Goal: Task Accomplishment & Management: Manage account settings

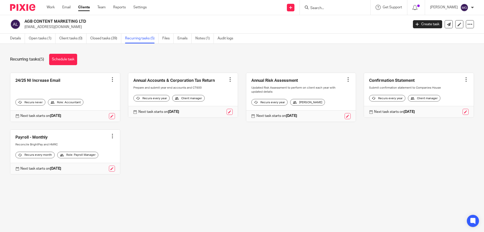
click at [227, 155] on div "24/25 NI Increase Email Create task Clone template Recalculate schedule Cancel …" at bounding box center [237, 127] width 471 height 109
click at [201, 59] on div "Recurring tasks (5) Schedule task" at bounding box center [242, 59] width 464 height 11
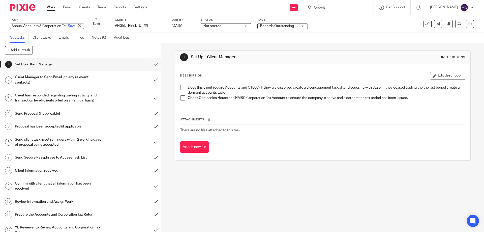
click at [220, 190] on div "1 Set Up - Client Manager Instructions Description Edit description Does this c…" at bounding box center [322, 137] width 322 height 189
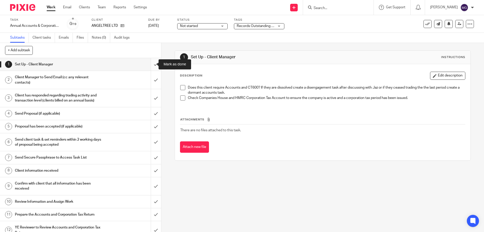
click at [153, 64] on input "submit" at bounding box center [80, 64] width 161 height 13
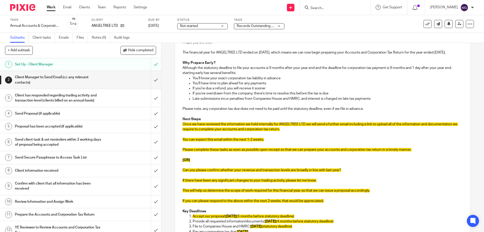
scroll to position [126, 0]
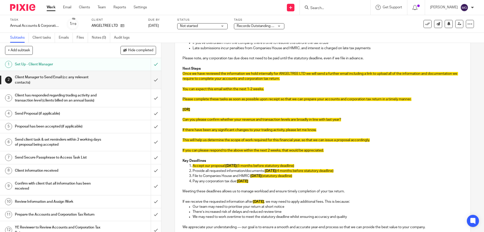
click at [212, 96] on p at bounding box center [322, 93] width 280 height 5
drag, startPoint x: 277, startPoint y: 90, endPoint x: 270, endPoint y: 93, distance: 7.5
click at [270, 93] on div "Hi Leith, I hope you are well! The financial year for ANGELTREE LTD ended on 31…" at bounding box center [322, 119] width 295 height 290
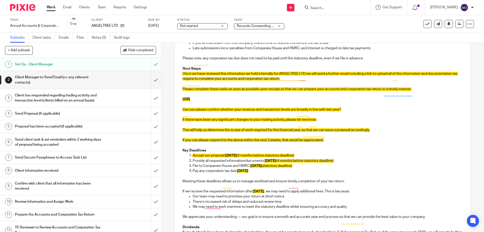
click at [378, 19] on div "Task Annual Accounts & Corporation Tax Return - July 31, 2025 Save Annual Accou…" at bounding box center [203, 24] width 386 height 12
drag, startPoint x: 239, startPoint y: 117, endPoint x: 243, endPoint y: 114, distance: 4.6
click at [239, 112] on p "Can you please confirm whether your revenue and transaction levels are broadly …" at bounding box center [322, 109] width 280 height 5
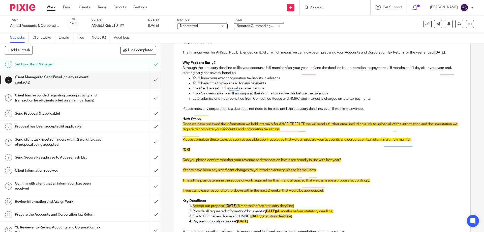
click at [351, 193] on p "If you can please respond to the above within the next 2 weeks, that would be a…" at bounding box center [322, 190] width 280 height 5
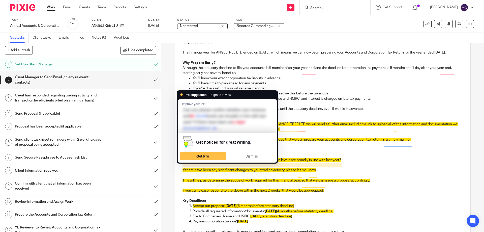
click at [225, 161] on span "Can you please confirm whether your revenue and transaction levels are broadly …" at bounding box center [261, 160] width 158 height 4
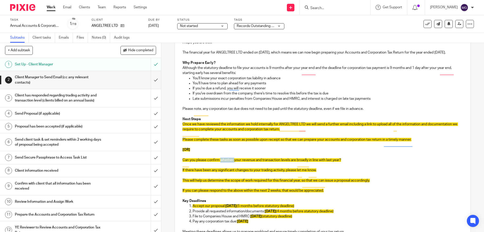
click at [225, 161] on span "Can you please confirm whether your revenue and transaction levels are broadly …" at bounding box center [261, 160] width 158 height 4
click at [236, 161] on span "Can you please confirm that your your revenue and transaction levels are broadl…" at bounding box center [261, 160] width 159 height 4
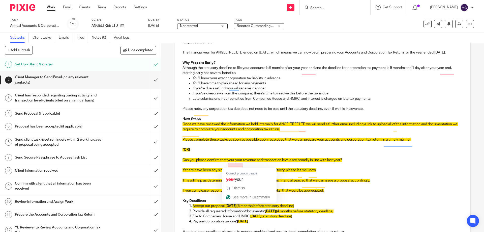
click at [236, 161] on span "Can you please confirm that your your revenue and transaction levels are broadl…" at bounding box center [261, 160] width 159 height 4
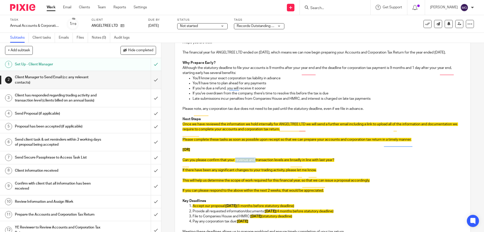
drag, startPoint x: 254, startPoint y: 165, endPoint x: 234, endPoint y: 166, distance: 20.4
click at [234, 161] on span "Can you please confirm that your revenue and transaction levels are broadly in …" at bounding box center [258, 160] width 152 height 4
click at [206, 167] on p "To enrich screen reader interactions, please activate Accessibility in Grammarl…" at bounding box center [322, 164] width 280 height 5
click at [218, 161] on span "Can you please confirm that your transaction levels are broadly in line with la…" at bounding box center [247, 160] width 131 height 4
click at [182, 178] on p "To enrich screen reader interactions, please activate Accessibility in Grammarl…" at bounding box center [322, 175] width 280 height 5
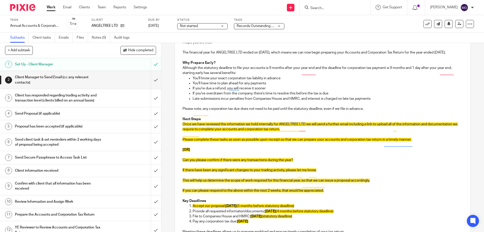
click at [182, 172] on span "If there have been any significant changes to your trading activity, please let…" at bounding box center [249, 170] width 134 height 4
click at [302, 188] on p "To enrich screen reader interactions, please activate Accessibility in Grammarl…" at bounding box center [322, 185] width 280 height 5
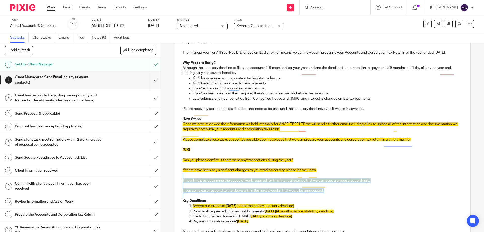
drag, startPoint x: 350, startPoint y: 198, endPoint x: 177, endPoint y: 182, distance: 174.0
click at [177, 182] on div "Hi Leith, I hope you are well! The financial year for ANGELTREE LTD ended on 31…" at bounding box center [322, 163] width 295 height 279
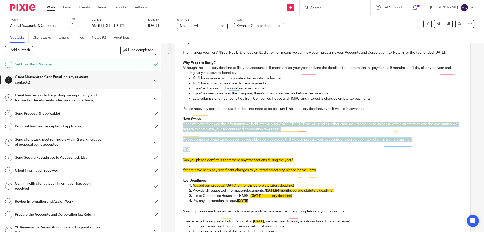
drag, startPoint x: 196, startPoint y: 154, endPoint x: 174, endPoint y: 129, distance: 33.0
click at [175, 129] on div "Secure the attachments in this message. Files exceeding the size limit (10MB) w…" at bounding box center [322, 154] width 295 height 332
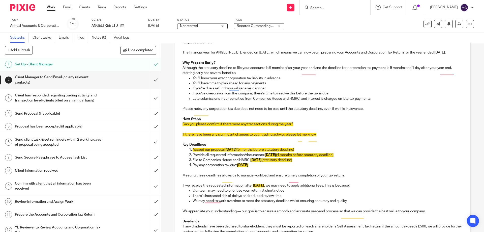
click at [219, 132] on p "To enrich screen reader interactions, please activate Accessibility in Grammarl…" at bounding box center [322, 128] width 280 height 5
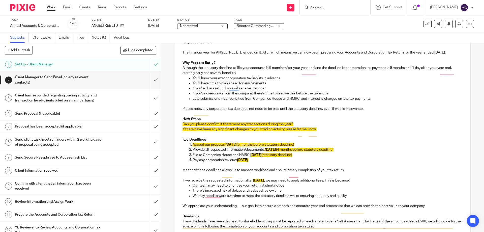
click at [199, 137] on p "To enrich screen reader interactions, please activate Accessibility in Grammarl…" at bounding box center [322, 134] width 280 height 5
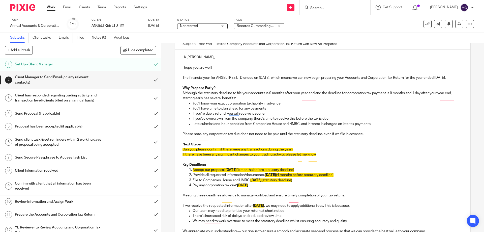
scroll to position [126, 0]
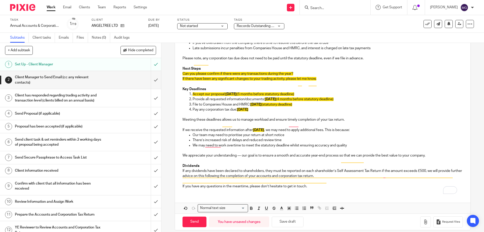
click at [260, 132] on span "31st August 2025" at bounding box center [258, 130] width 11 height 4
click at [237, 96] on span "31st August 2025" at bounding box center [230, 94] width 11 height 4
click at [227, 96] on span "31st August 2025" at bounding box center [230, 94] width 11 height 4
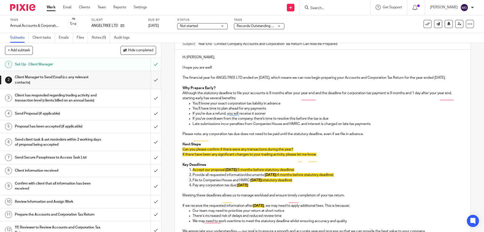
click at [233, 171] on span "31st August 2025" at bounding box center [230, 170] width 11 height 4
click at [230, 171] on span "31st August 2025" at bounding box center [230, 170] width 11 height 4
drag, startPoint x: 324, startPoint y: 174, endPoint x: 247, endPoint y: 172, distance: 77.4
click at [192, 172] on li "Accept our proposal: 31st August 2025 (5 months before statutory deadline)" at bounding box center [327, 169] width 270 height 5
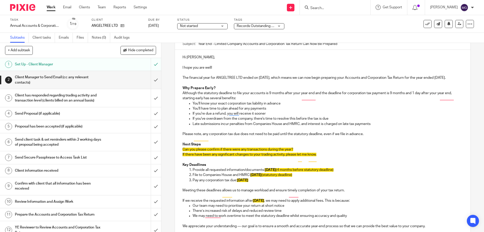
click at [262, 176] on span "31st August 2025" at bounding box center [255, 175] width 11 height 4
click at [272, 172] on p "Provide all requested information/documents: 31st August 2025 (4 months before …" at bounding box center [327, 169] width 270 height 5
click at [237, 172] on p "Provide all requested information/documents: 31st August 2025 (4 months before …" at bounding box center [327, 169] width 270 height 5
click at [256, 172] on p "Provide all requested information/documents: 31st August 2025 (4 months before …" at bounding box center [327, 169] width 270 height 5
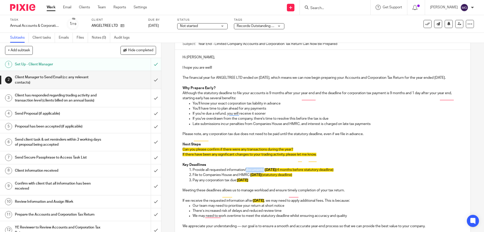
click at [256, 172] on p "Provide all requested information/documents: 31st August 2025 (4 months before …" at bounding box center [327, 169] width 270 height 5
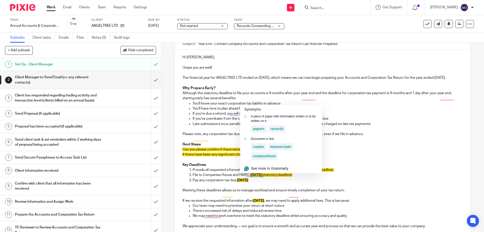
click at [236, 172] on p "Provide all requested information/documents: 31st August 2025 (4 months before …" at bounding box center [327, 169] width 270 height 5
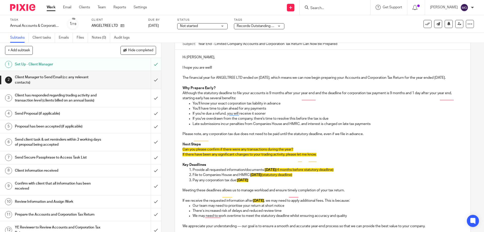
click at [273, 171] on span "31st August 2025" at bounding box center [270, 170] width 11 height 4
click at [265, 171] on span "31st August 2025" at bounding box center [270, 170] width 11 height 4
click at [258, 172] on p "Provide all requested information/documents: 31st August 2025 (4 months before …" at bounding box center [327, 169] width 270 height 5
click at [246, 172] on p "Provide all requested information/documents: 31st August 2025 (4 months before …" at bounding box center [327, 169] width 270 height 5
click at [326, 157] on p "If there have been any significant changes to your trading activity, please let…" at bounding box center [322, 154] width 280 height 5
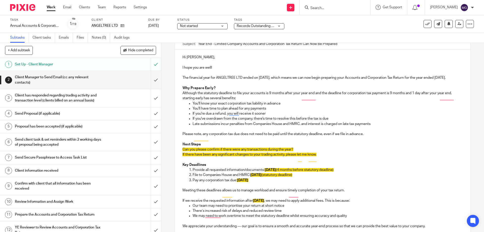
click at [182, 151] on span "Can you please confirm if there were any transactions during the year?" at bounding box center [237, 149] width 111 height 4
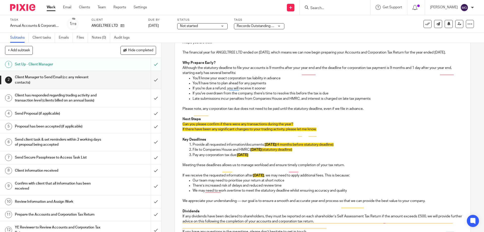
scroll to position [132, 0]
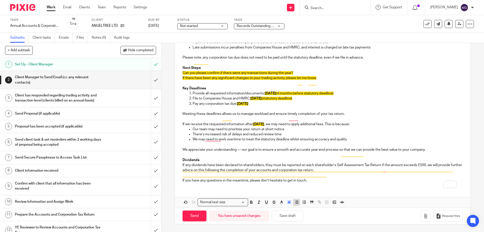
click at [294, 202] on icon "button" at bounding box center [296, 202] width 5 height 5
click at [182, 79] on span "If there have been any significant changes to your trading activity, please let…" at bounding box center [249, 78] width 134 height 4
click at [201, 82] on p "To enrich screen reader interactions, please activate Accessibility in Grammarl…" at bounding box center [322, 83] width 280 height 5
click at [330, 81] on p "To enrich screen reader interactions, please activate Accessibility in Grammarl…" at bounding box center [322, 83] width 280 height 5
click at [330, 78] on p "If there have been any significant changes to your trading activity, please let…" at bounding box center [327, 77] width 270 height 5
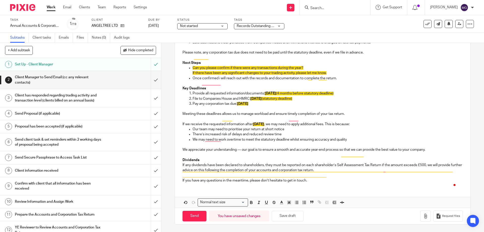
click at [330, 86] on p "To enrich screen reader interactions, please activate Accessibility in Grammarl…" at bounding box center [322, 83] width 280 height 5
click at [352, 111] on p "To enrich screen reader interactions, please activate Accessibility in Grammarl…" at bounding box center [322, 108] width 280 height 5
click at [269, 95] on span "31st August 2025" at bounding box center [270, 93] width 11 height 4
click at [278, 106] on p "Pay any corporation tax due: 1st September 2025" at bounding box center [327, 103] width 270 height 5
click at [215, 96] on p "Provide all requested information/documents: 31st August 2025 (4 months before …" at bounding box center [327, 93] width 270 height 5
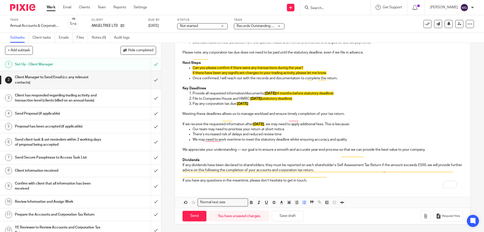
click at [192, 96] on p "Provide all requested information/documents: 31st August 2025 (4 months before …" at bounding box center [327, 93] width 270 height 5
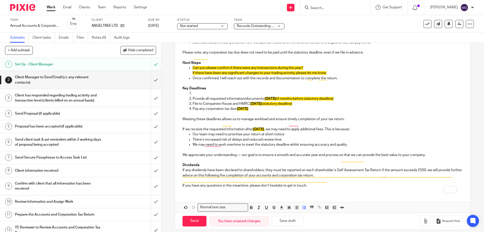
click at [195, 96] on p "To enrich screen reader interactions, please activate Accessibility in Grammarl…" at bounding box center [327, 93] width 270 height 5
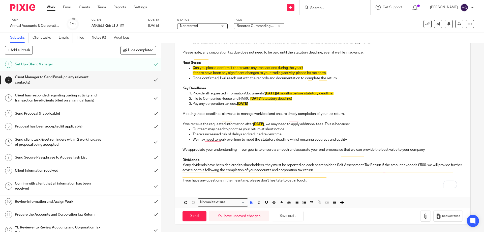
click at [214, 96] on p "Provide all requested information/documents: 31st August 2025 (4 months before …" at bounding box center [327, 93] width 270 height 5
click at [242, 96] on p "Provide all information/documents: 31st August 2025 (4 months before statutory …" at bounding box center [327, 93] width 270 height 5
click at [249, 95] on span "31st August 2025" at bounding box center [252, 93] width 11 height 4
click at [246, 86] on p "To enrich screen reader interactions, please activate Accessibility in Grammarl…" at bounding box center [322, 83] width 280 height 5
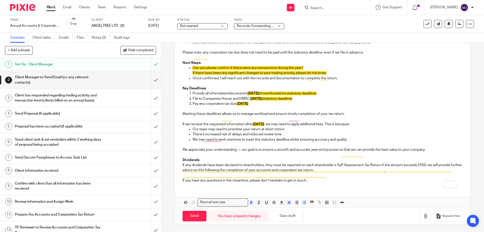
click at [252, 95] on span "31st August 2025" at bounding box center [252, 93] width 11 height 4
click at [259, 95] on span "31st August 2025" at bounding box center [252, 93] width 11 height 4
click at [262, 100] on span "31st August 2025" at bounding box center [255, 99] width 11 height 4
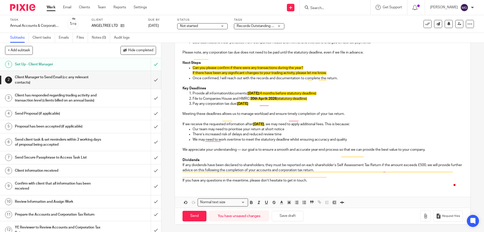
click at [285, 116] on p "Meeting these deadlines allows us to manage workload and ensure timely completi…" at bounding box center [322, 113] width 280 height 5
click at [266, 106] on p "Pay any corporation tax due: 1st September 2025" at bounding box center [327, 103] width 270 height 5
click at [236, 106] on p "Pay any corporation tax due: 1st September 2025" at bounding box center [327, 103] width 270 height 5
click at [248, 105] on span "1st September 2025" at bounding box center [242, 104] width 11 height 4
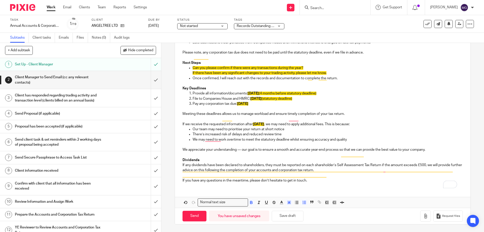
click at [248, 105] on span "1st May 2025" at bounding box center [242, 104] width 11 height 4
drag, startPoint x: 281, startPoint y: 97, endPoint x: 247, endPoint y: 99, distance: 34.0
click at [247, 95] on span "31st December 2025" at bounding box center [252, 93] width 11 height 4
copy span "31st December 2025"
drag, startPoint x: 273, startPoint y: 135, endPoint x: 276, endPoint y: 136, distance: 3.4
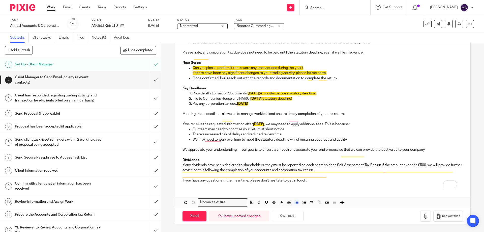
click at [274, 132] on p "Our team may need to prioritise your return at short notice" at bounding box center [327, 128] width 270 height 5
drag, startPoint x: 281, startPoint y: 129, endPoint x: 252, endPoint y: 130, distance: 28.5
click at [253, 126] on span "31st August 2025" at bounding box center [258, 124] width 11 height 4
click at [208, 157] on p "To enrich screen reader interactions, please activate Accessibility in Grammarl…" at bounding box center [322, 154] width 280 height 5
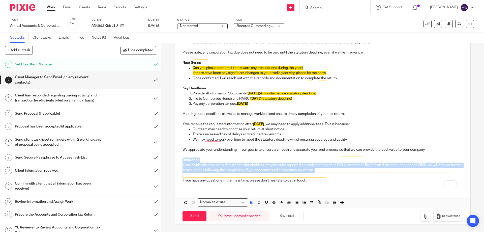
drag, startPoint x: 342, startPoint y: 179, endPoint x: 252, endPoint y: 168, distance: 90.3
click at [173, 163] on div "2 Client Manager to Send Email (cc any relevant contacts) Manual email Secure t…" at bounding box center [322, 137] width 322 height 189
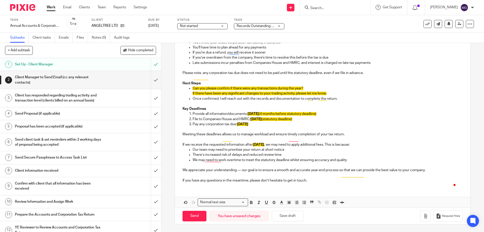
scroll to position [117, 0]
click at [330, 180] on p "If you have any questions in the meantime, please don’t hesitate to get in touc…" at bounding box center [322, 180] width 280 height 5
click at [358, 186] on div "Hi Leith, I hope you are well! The financial year for ANGELTREE LTD ended on 31…" at bounding box center [322, 88] width 295 height 198
click at [316, 182] on p "If you have any questions in the meantime, please don’t hesitate to get in touc…" at bounding box center [322, 180] width 280 height 5
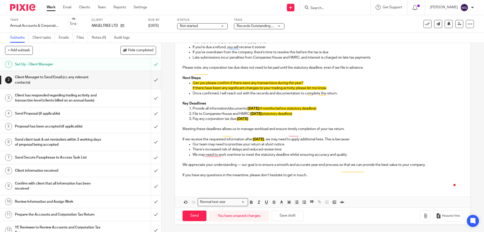
scroll to position [46, 0]
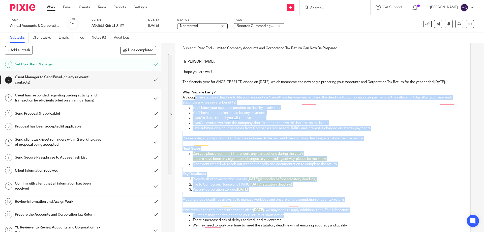
drag, startPoint x: 298, startPoint y: 219, endPoint x: 193, endPoint y: 103, distance: 155.4
click at [193, 103] on div "Hi Leith, I hope you are well! The financial year for ANGELTREE LTD ended on 31…" at bounding box center [322, 155] width 295 height 203
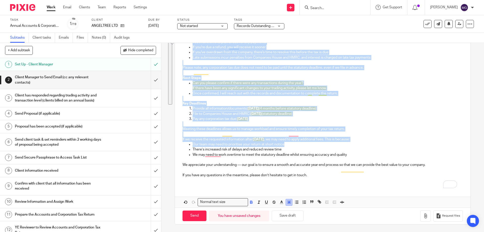
click at [288, 202] on line "button" at bounding box center [288, 202] width 1 height 0
click at [276, 209] on li "color:#FFFFFF" at bounding box center [278, 209] width 4 height 4
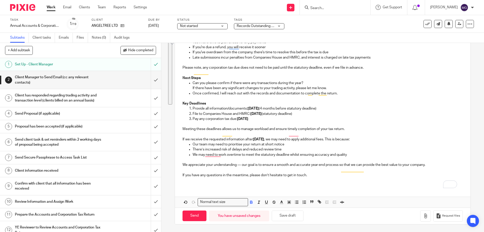
click at [283, 166] on p "We appreciate your understanding — our goal is to ensure a smooth and accurate …" at bounding box center [322, 164] width 280 height 5
click at [246, 149] on p "There’s an increased risk of delays and reduced review time" at bounding box center [327, 149] width 270 height 5
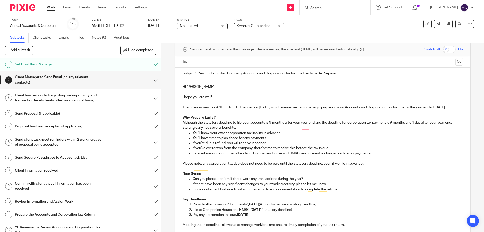
click at [202, 59] on input "text" at bounding box center [322, 62] width 261 height 6
click at [264, 60] on input "text" at bounding box center [342, 62] width 221 height 10
click at [301, 131] on p "Although the statutory deadline to file your accounts is 9 months after your ye…" at bounding box center [322, 126] width 280 height 10
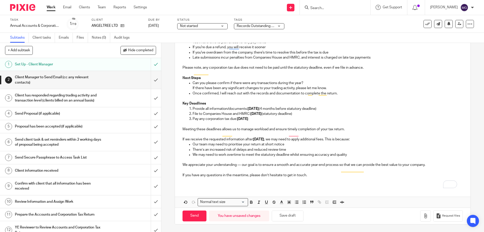
drag, startPoint x: 195, startPoint y: 220, endPoint x: 219, endPoint y: 136, distance: 86.9
click at [219, 139] on form "Secure the attachments in this message. Files exceeding the size limit (10MB) w…" at bounding box center [322, 84] width 295 height 277
drag, startPoint x: 328, startPoint y: 88, endPoint x: 191, endPoint y: 83, distance: 136.6
click at [192, 83] on li "Can you please confirm if there were any transactions during the year? If there…" at bounding box center [327, 85] width 270 height 10
copy li "Can you please confirm if there were any transactions during the year? If there…"
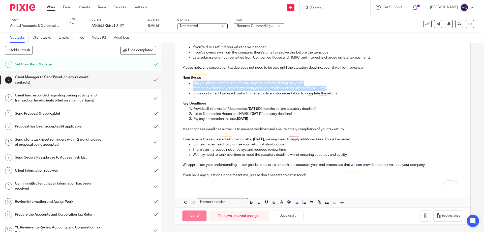
click at [191, 213] on input "Send" at bounding box center [194, 215] width 24 height 11
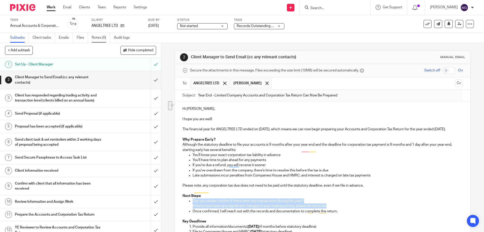
type input "Sent"
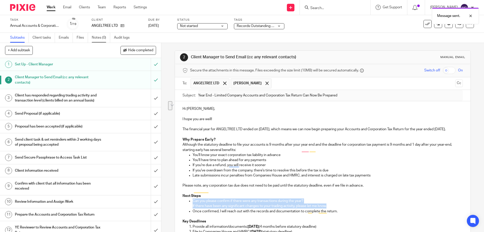
click at [100, 37] on link "Notes (0)" at bounding box center [101, 38] width 18 height 10
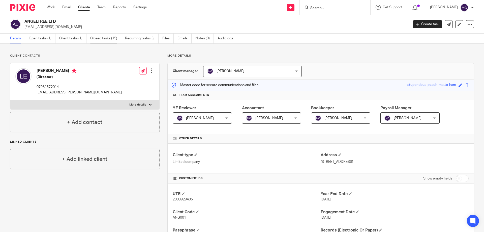
click at [101, 39] on link "Closed tasks (15)" at bounding box center [105, 39] width 31 height 10
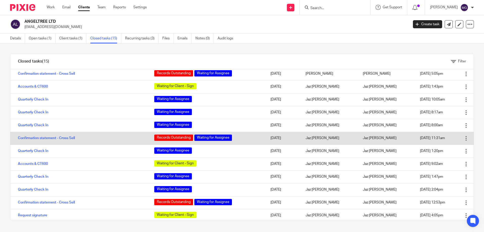
scroll to position [52, 0]
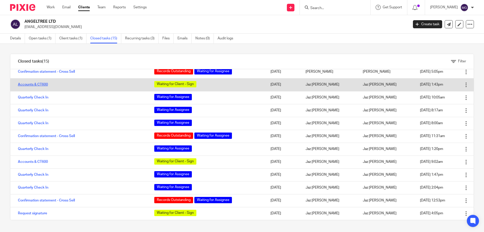
click at [39, 84] on link "Accounts & CT600" at bounding box center [33, 85] width 30 height 4
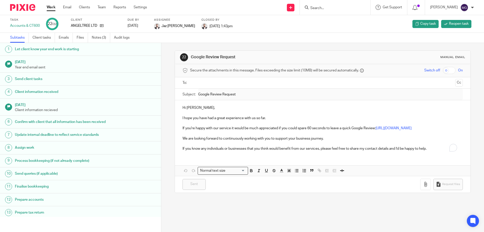
click at [18, 27] on div "Accounts & CT600" at bounding box center [25, 25] width 30 height 5
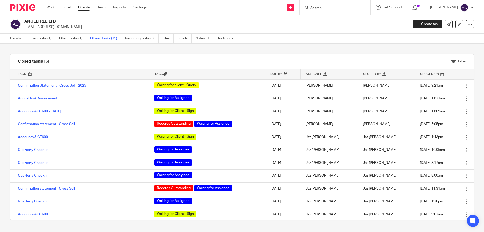
click at [44, 110] on link "Accounts & CT600 - [DATE]" at bounding box center [39, 111] width 43 height 4
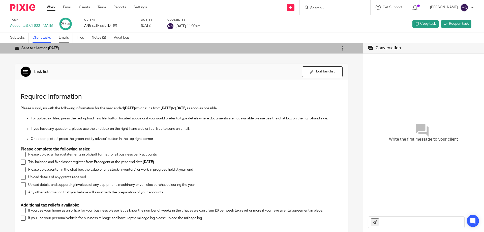
click at [66, 39] on link "Emails" at bounding box center [66, 38] width 14 height 10
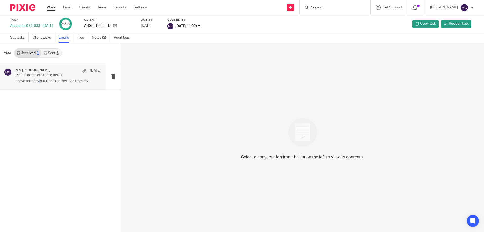
click at [39, 81] on p "I have recently put £1k directors loan from my..." at bounding box center [58, 81] width 85 height 4
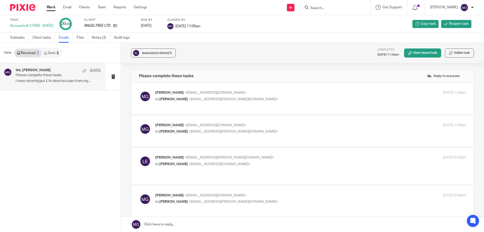
click at [32, 81] on p "I have recently put £1k directors loan from my..." at bounding box center [58, 81] width 85 height 4
click at [205, 97] on p "to Leith Eldredge <leith.eldredge@gmail.com>" at bounding box center [258, 98] width 207 height 5
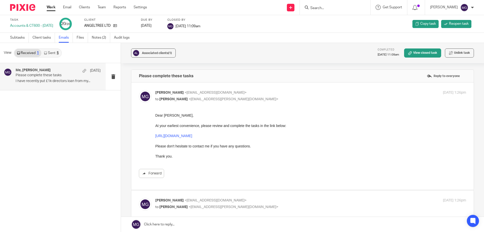
click at [275, 96] on div "Mason Graves <mgraves@taxassist.co.uk> to Leith Eldredge <leith.eldredge@gmail.…" at bounding box center [258, 96] width 207 height 12
checkbox input "false"
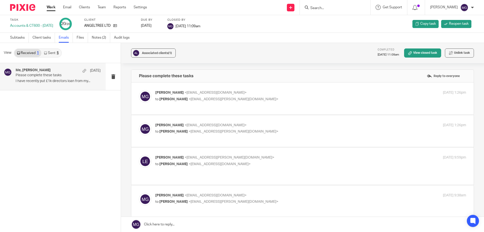
click at [224, 132] on span "<leith.eldredge@gmail.com>" at bounding box center [233, 131] width 90 height 4
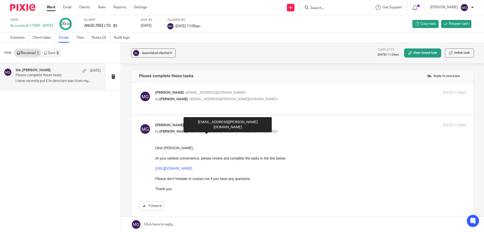
click at [224, 132] on span "<leith.eldredge@gmail.com>" at bounding box center [233, 131] width 90 height 4
checkbox input "false"
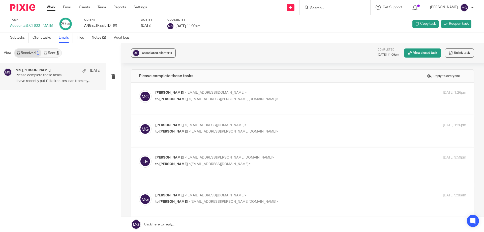
click at [204, 165] on span "<mgraves@taxassist.co.uk>" at bounding box center [219, 164] width 62 height 4
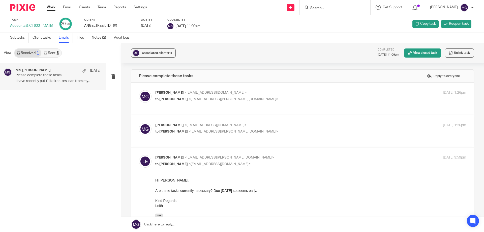
click at [255, 162] on p "to Mason Graves <mgraves@taxassist.co.uk>" at bounding box center [258, 163] width 207 height 5
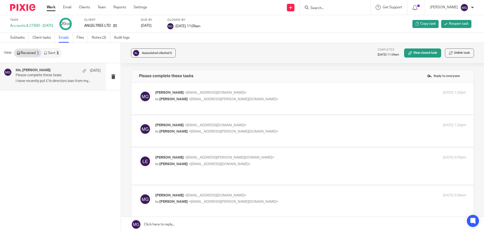
scroll to position [25, 0]
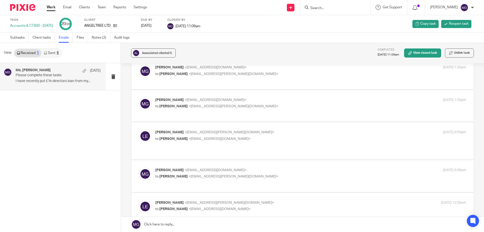
click at [233, 137] on p "to Mason Graves <mgraves@taxassist.co.uk>" at bounding box center [258, 138] width 207 height 5
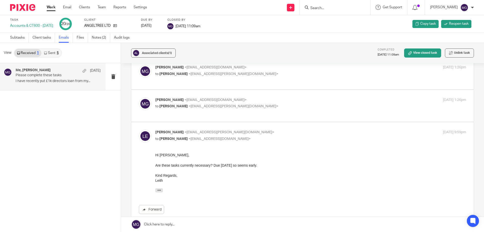
scroll to position [0, 0]
click at [234, 134] on p "Leith Eldredge <leith.eldredge@gmail.com>" at bounding box center [258, 131] width 207 height 5
checkbox input "false"
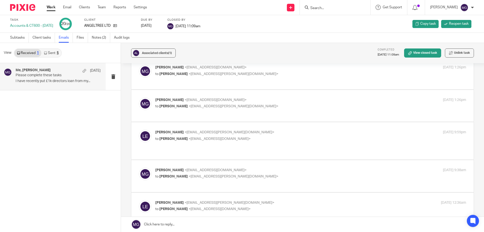
scroll to position [50, 0]
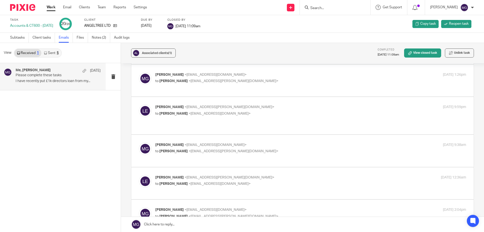
click at [232, 148] on p "to Leith Eldredge <leith.eldredge@gmail.com>" at bounding box center [258, 150] width 207 height 5
checkbox input "true"
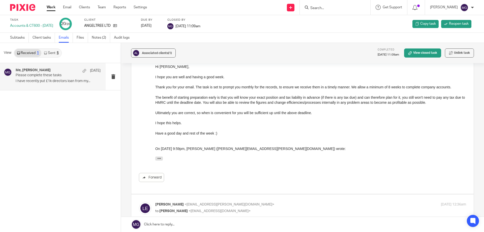
scroll to position [176, 0]
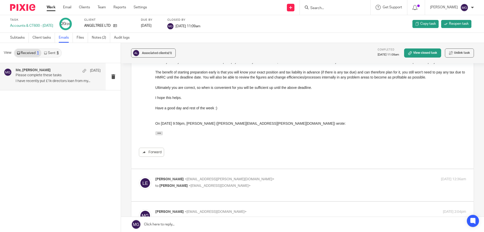
click at [223, 184] on span "<mgraves@taxassist.co.uk>" at bounding box center [219, 186] width 62 height 4
checkbox input "true"
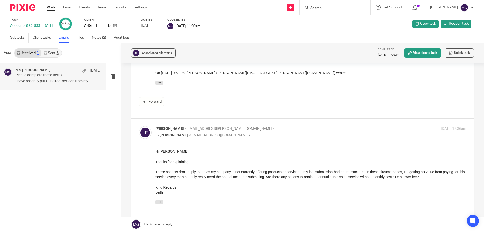
scroll to position [302, 0]
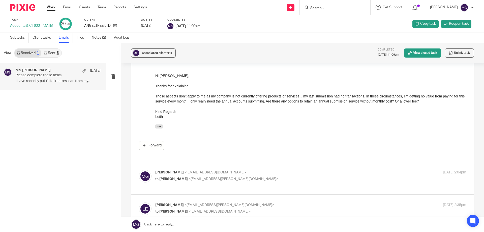
click at [234, 170] on p "Mason Graves <mgraves@taxassist.co.uk>" at bounding box center [258, 172] width 207 height 5
checkbox input "true"
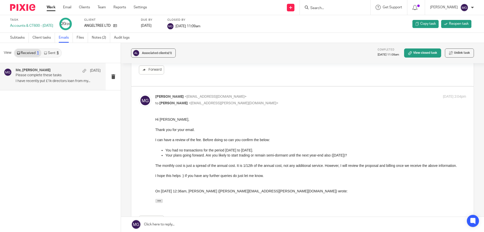
scroll to position [479, 0]
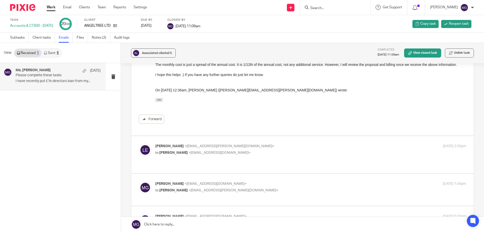
click at [227, 143] on p "Leith Eldredge <leith.eldredge@gmail.com>" at bounding box center [258, 145] width 207 height 5
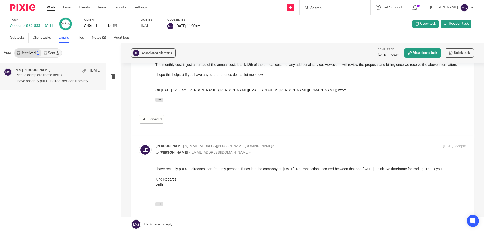
scroll to position [0, 0]
click at [227, 143] on p "Leith Eldredge <leith.eldredge@gmail.com>" at bounding box center [258, 145] width 207 height 5
checkbox input "false"
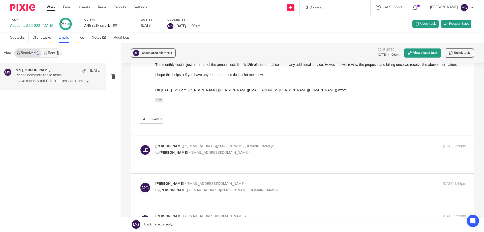
scroll to position [504, 0]
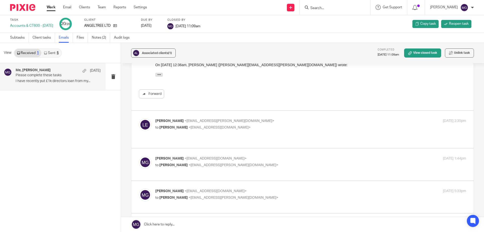
click at [220, 163] on span "<leith.eldredge@gmail.com>" at bounding box center [233, 165] width 90 height 4
checkbox input "true"
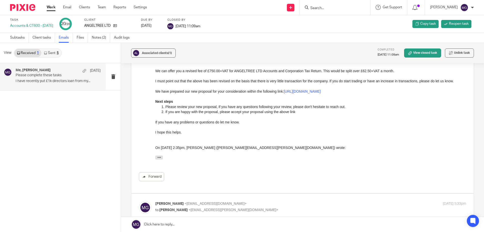
scroll to position [680, 0]
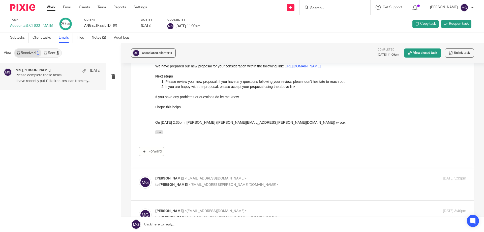
click at [218, 176] on span "<mgraves@taxassist.co.uk>" at bounding box center [215, 178] width 62 height 4
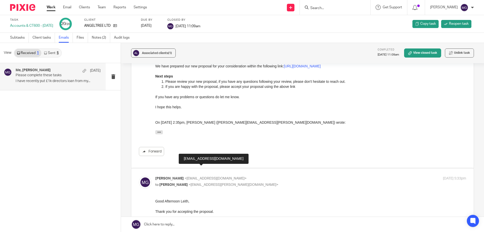
scroll to position [705, 0]
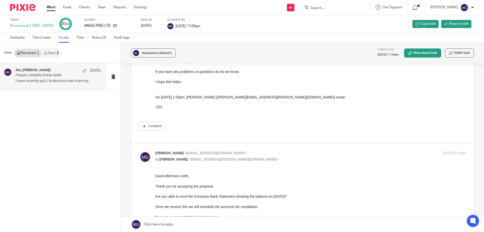
click at [242, 157] on p "to Leith Eldredge <leith.eldredge@gmail.com>" at bounding box center [258, 159] width 207 height 5
checkbox input "false"
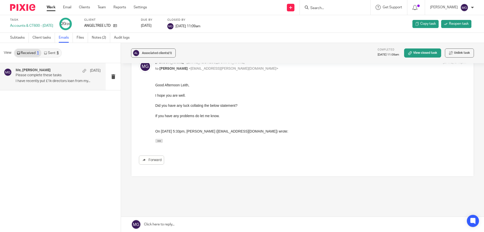
scroll to position [803, 0]
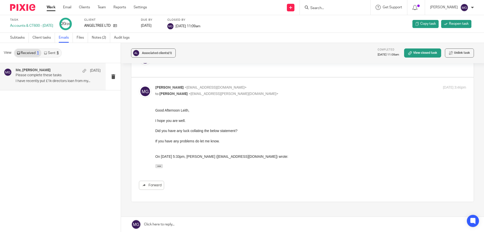
click at [48, 49] on link "Sent 5" at bounding box center [51, 53] width 20 height 8
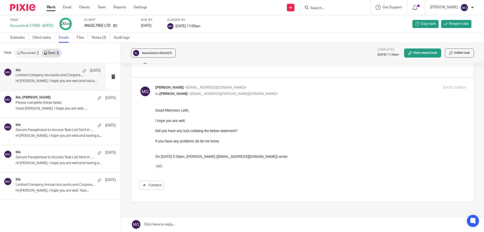
click at [48, 78] on div "Me 10 Mar Limited Company Accounts and Corporation Tax Return Successfully File…" at bounding box center [58, 76] width 85 height 17
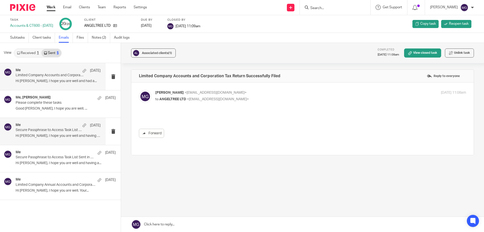
scroll to position [0, 0]
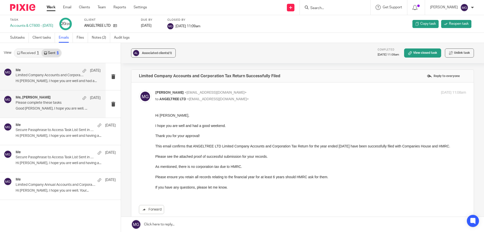
click at [56, 109] on p "Good Afternoon Leith, I hope you are well. ..." at bounding box center [58, 108] width 85 height 4
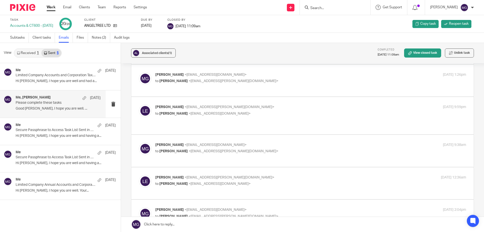
scroll to position [76, 0]
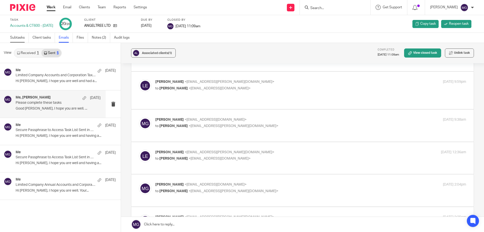
drag, startPoint x: 17, startPoint y: 38, endPoint x: 64, endPoint y: 32, distance: 47.2
click at [17, 38] on link "Subtasks" at bounding box center [19, 38] width 19 height 10
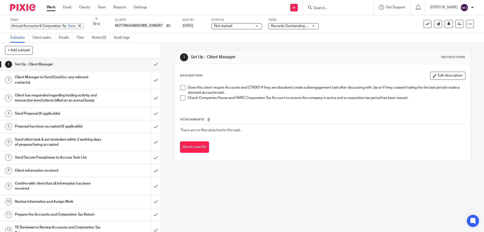
click at [348, 7] on input "Search" at bounding box center [335, 8] width 45 height 5
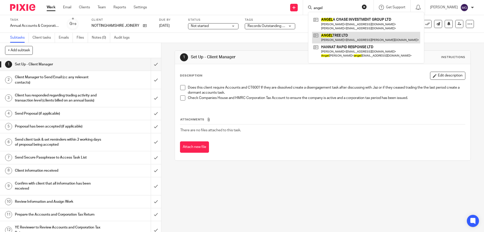
type input "angel"
click at [221, 48] on div "1 Set Up - Client Manager Instructions Description Edit description Does this c…" at bounding box center [323, 105] width 296 height 125
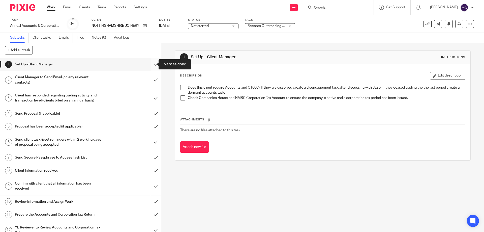
click at [152, 65] on input "submit" at bounding box center [80, 64] width 161 height 13
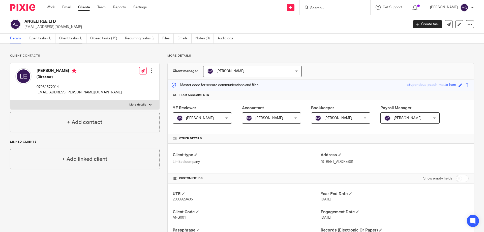
click at [74, 40] on link "Client tasks (1)" at bounding box center [72, 39] width 27 height 10
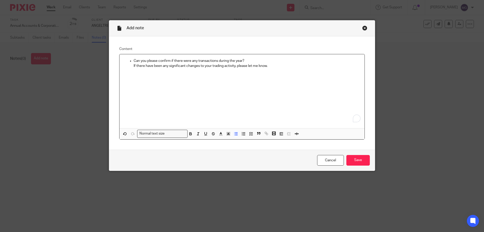
click at [130, 60] on ul "Can you please confirm if there were any transactions during the year? If there…" at bounding box center [241, 63] width 237 height 10
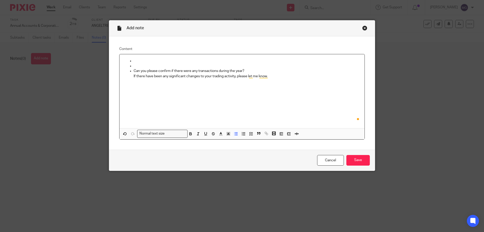
click at [134, 64] on p "To enrich screen reader interactions, please activate Accessibility in Grammarl…" at bounding box center [247, 65] width 227 height 5
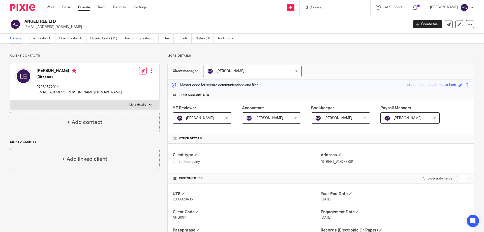
click at [46, 41] on link "Open tasks (1)" at bounding box center [42, 39] width 27 height 10
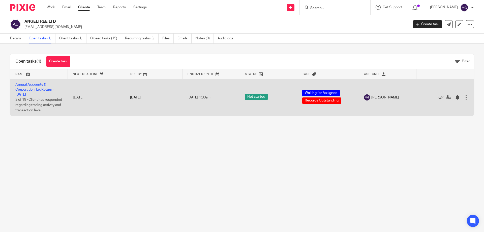
drag, startPoint x: 0, startPoint y: 0, endPoint x: 44, endPoint y: 87, distance: 97.3
click at [44, 87] on td "Annual Accounts & Corporation Tax Return - July 31, 2025 2 of 19 · Client has r…" at bounding box center [38, 97] width 57 height 36
click at [44, 88] on link "Annual Accounts & Corporation Tax Return - [DATE]" at bounding box center [34, 90] width 39 height 14
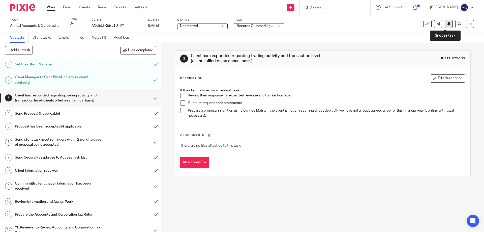
click at [447, 26] on button at bounding box center [448, 24] width 8 height 8
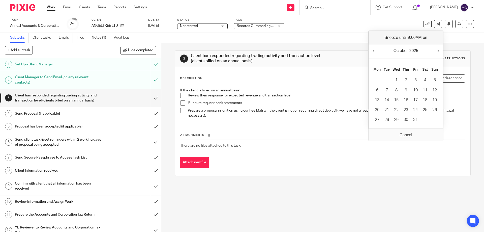
click at [248, 25] on span "Records Outstanding + 1" at bounding box center [256, 26] width 39 height 4
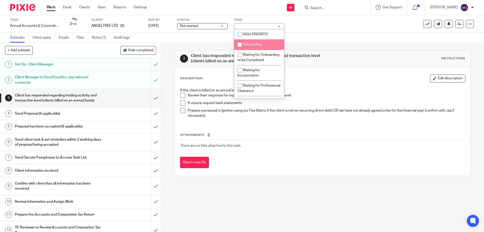
scroll to position [50, 0]
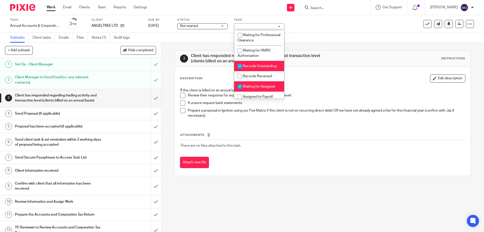
click at [255, 87] on li "Waiting for Assignee" at bounding box center [259, 86] width 50 height 10
checkbox input "false"
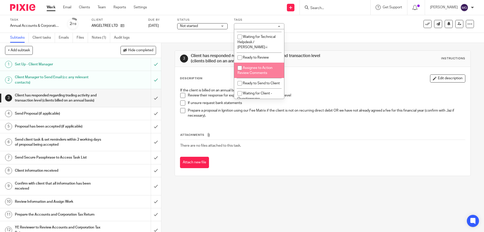
scroll to position [277, 0]
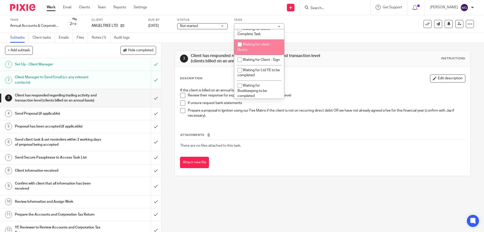
click at [261, 53] on li "Waiting for client - Query" at bounding box center [259, 46] width 50 height 15
checkbox input "true"
drag, startPoint x: 347, startPoint y: 29, endPoint x: 460, endPoint y: 28, distance: 113.1
click at [347, 29] on div "Task Annual Accounts & Corporation Tax Return - [DATE] Save Annual Accounts & C…" at bounding box center [203, 24] width 386 height 12
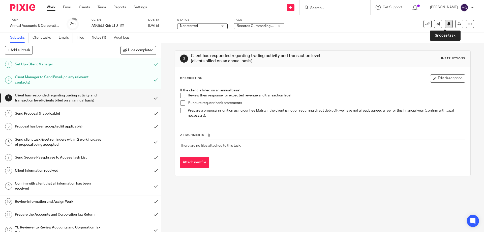
click at [445, 27] on button at bounding box center [448, 24] width 8 height 8
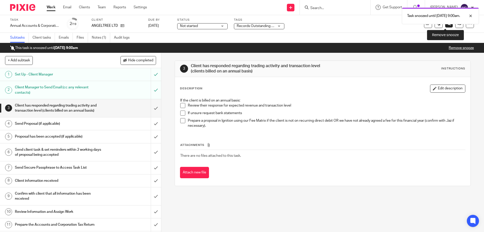
click at [445, 26] on link at bounding box center [449, 24] width 8 height 8
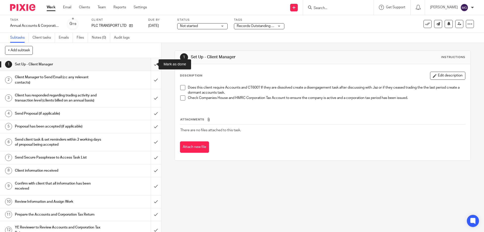
click at [151, 63] on input "submit" at bounding box center [80, 64] width 161 height 13
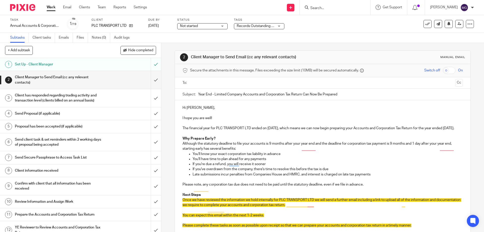
scroll to position [50, 0]
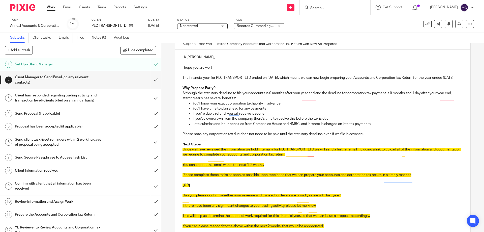
click at [208, 101] on p "Although the statutory deadline to file your accounts is 9 months after your ye…" at bounding box center [322, 95] width 280 height 10
click at [261, 101] on p "Although the statutory deadline to file your accounts is 9 months after your ye…" at bounding box center [322, 95] width 280 height 10
click at [329, 116] on p "If you're due a refund, you will receive it sooner" at bounding box center [327, 113] width 270 height 5
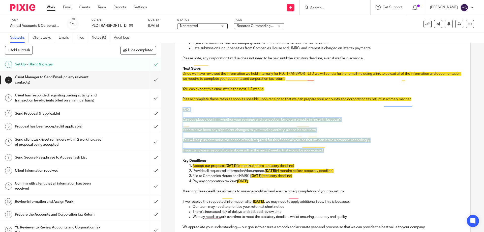
drag, startPoint x: 364, startPoint y: 157, endPoint x: 174, endPoint y: 115, distance: 193.9
click at [175, 115] on div "Secure the attachments in this message. Files exceeding the size limit (10MB) w…" at bounding box center [322, 119] width 295 height 363
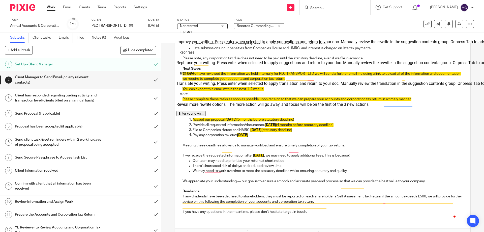
scroll to position [82, 0]
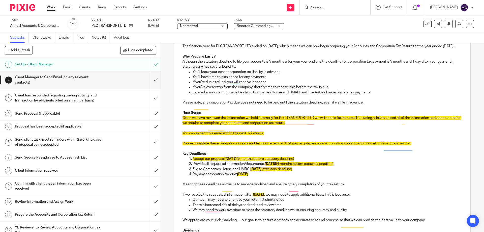
click at [265, 160] on span "(5 months before statutory deadline)" at bounding box center [265, 159] width 57 height 4
click at [237, 160] on span "[DATE]" at bounding box center [230, 159] width 11 height 4
click at [227, 160] on span "[DATE]" at bounding box center [230, 159] width 11 height 4
drag, startPoint x: 320, startPoint y: 164, endPoint x: 231, endPoint y: 168, distance: 88.5
click at [192, 161] on li "Accept our proposal: [DATE] (5 months before statutory deadline)" at bounding box center [327, 158] width 270 height 5
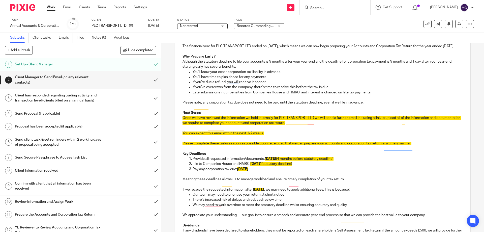
click at [269, 160] on span "[DATE]" at bounding box center [270, 159] width 11 height 4
click at [276, 160] on span "[DATE]" at bounding box center [270, 159] width 11 height 4
click at [254, 165] on span "[DATE]" at bounding box center [255, 164] width 11 height 4
click at [248, 171] on span "[DATE]" at bounding box center [242, 169] width 11 height 4
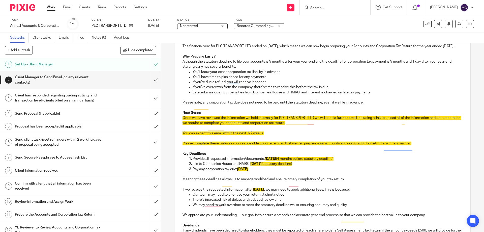
click at [248, 171] on span "1st September 2025" at bounding box center [242, 169] width 11 height 4
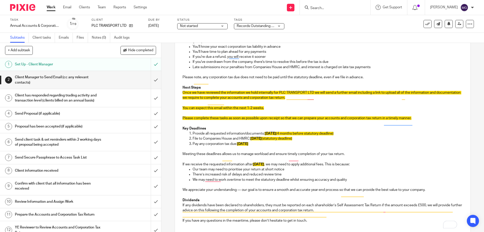
drag, startPoint x: 298, startPoint y: 138, endPoint x: 263, endPoint y: 137, distance: 34.8
click at [263, 136] on p "Provide all requested information/documents: 31st December 2025 (4 months befor…" at bounding box center [327, 133] width 270 height 5
copy p "31st December 2025"
click at [288, 151] on p "To enrich screen reader interactions, please activate Accessibility in Grammarl…" at bounding box center [322, 148] width 280 height 5
drag, startPoint x: 280, startPoint y: 169, endPoint x: 251, endPoint y: 170, distance: 29.0
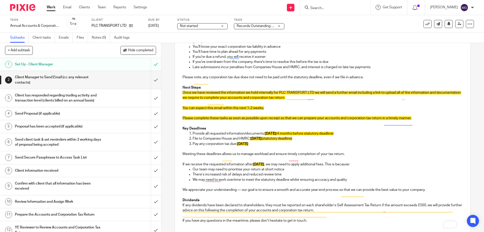
click at [251, 167] on p "If we receive the requested information after 31st August 2025 , we may need to…" at bounding box center [322, 163] width 280 height 5
click at [267, 161] on p "To enrich screen reader interactions, please activate Accessibility in Grammarl…" at bounding box center [322, 158] width 280 height 5
click at [262, 151] on p "To enrich screen reader interactions, please activate Accessibility in Grammarl…" at bounding box center [322, 148] width 280 height 5
click at [241, 156] on p "Meeting these deadlines allows us to manage workload and ensure timely completi…" at bounding box center [322, 153] width 280 height 5
click at [284, 151] on p "To enrich screen reader interactions, please activate Accessibility in Grammarl…" at bounding box center [322, 148] width 280 height 5
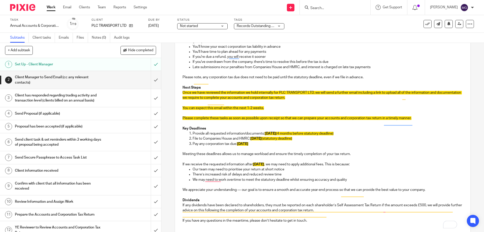
click at [308, 110] on p "You can expect this email within the next 1-2 weeks." at bounding box center [322, 107] width 280 height 5
click at [227, 156] on p "Meeting these deadlines allows us to manage workload and ensure the timely comp…" at bounding box center [322, 153] width 280 height 5
click at [276, 151] on p "To enrich screen reader interactions, please activate Accessibility in Grammarl…" at bounding box center [322, 148] width 280 height 5
click at [265, 161] on p "To enrich screen reader interactions, please activate Accessibility in Grammarl…" at bounding box center [322, 158] width 280 height 5
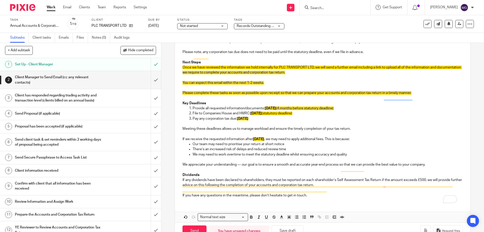
click at [262, 162] on p "To enrich screen reader interactions, please activate Accessibility in Grammarl…" at bounding box center [322, 159] width 280 height 5
click at [249, 151] on p "There’s an increased risk of delays and reduced review time" at bounding box center [327, 148] width 270 height 5
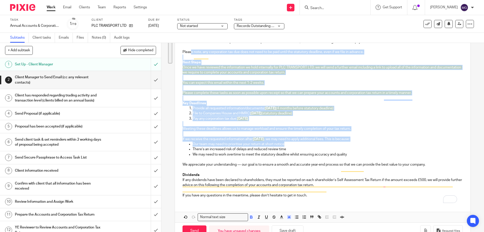
drag, startPoint x: 314, startPoint y: 149, endPoint x: 190, endPoint y: 54, distance: 155.8
click at [190, 54] on div "Hi Phillip, I hope you are well! The financial year for PLC TRANSPORT LTD ended…" at bounding box center [322, 85] width 295 height 234
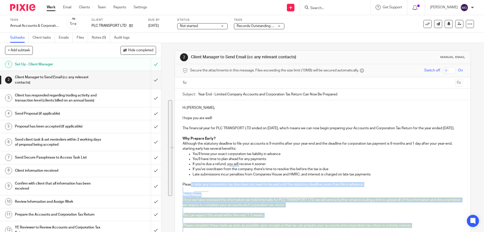
scroll to position [152, 0]
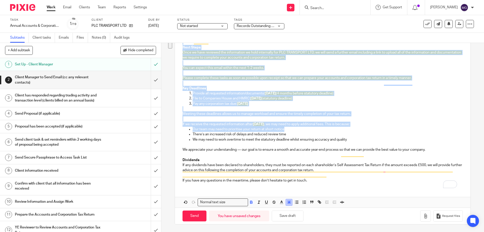
click at [287, 204] on icon "button" at bounding box center [289, 202] width 5 height 5
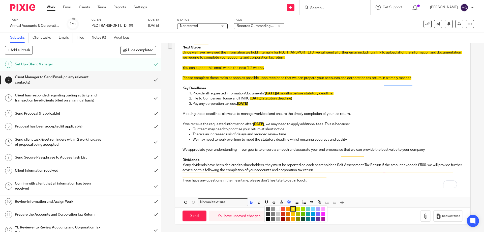
click at [276, 208] on li "color:#FFFFFF" at bounding box center [278, 209] width 4 height 4
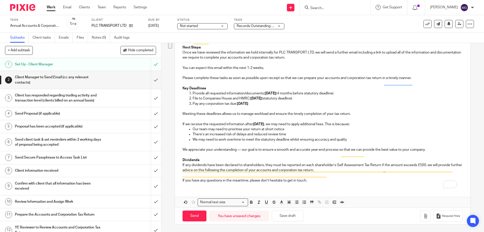
click at [299, 148] on p "We appreciate your understanding — our goal is to ensure a smooth and accurate …" at bounding box center [322, 149] width 280 height 5
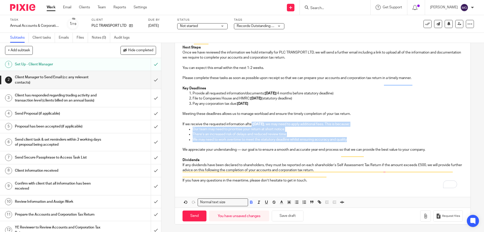
drag, startPoint x: 348, startPoint y: 140, endPoint x: 251, endPoint y: 126, distance: 98.4
click at [250, 125] on div "Hi Phillip, I hope you are well! The financial year for PLC TRANSPORT LTD ended…" at bounding box center [322, 70] width 295 height 234
click at [252, 136] on p "There’s an increased risk of delays and reduced review time" at bounding box center [327, 134] width 270 height 5
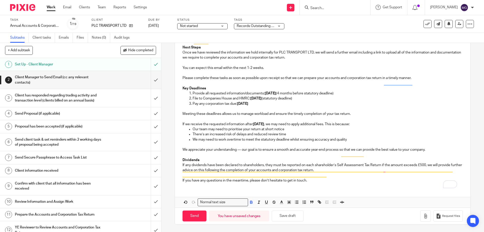
drag, startPoint x: 262, startPoint y: 104, endPoint x: 249, endPoint y: 90, distance: 19.1
click at [249, 90] on div "Hi Phillip, I hope you are well! The financial year for PLC TRANSPORT LTD ended…" at bounding box center [322, 70] width 295 height 234
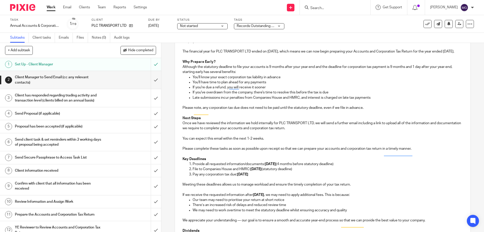
scroll to position [26, 0]
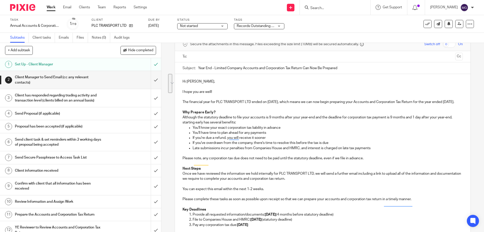
click at [255, 104] on p "The financial year for PLC TRANSPORT LTD ended on 31 Jul 2025, which means we c…" at bounding box center [322, 101] width 280 height 5
click at [208, 54] on input "text" at bounding box center [322, 57] width 261 height 6
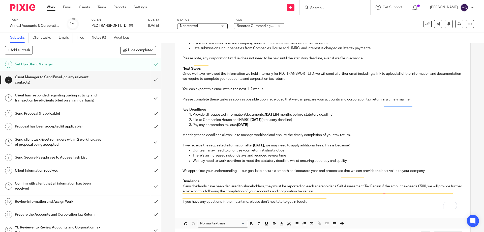
scroll to position [153, 0]
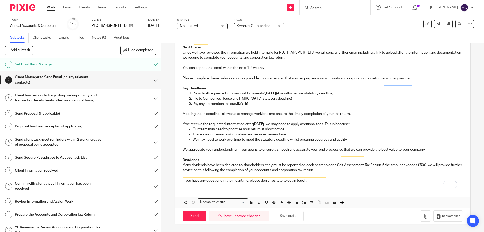
click at [330, 182] on p "If you have any questions in the meantime, please don’t hesitate to get in touc…" at bounding box center [322, 180] width 280 height 5
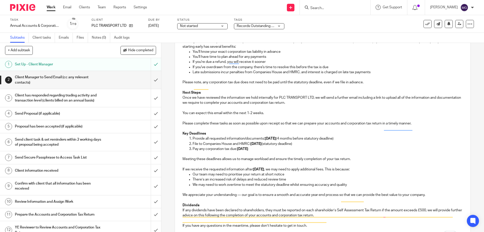
scroll to position [78, 0]
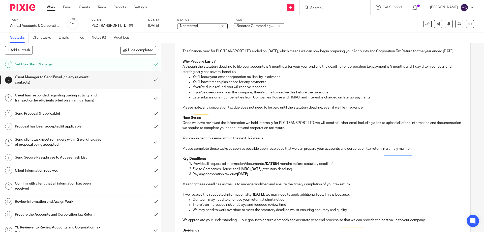
click at [333, 110] on p "Please note, any corporation tax due does not need to be paid until the statuto…" at bounding box center [322, 107] width 280 height 5
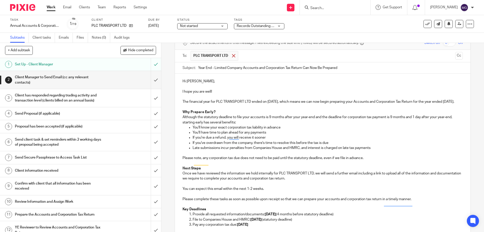
click at [233, 56] on span at bounding box center [233, 55] width 3 height 3
click at [232, 56] on input "text" at bounding box center [322, 55] width 261 height 6
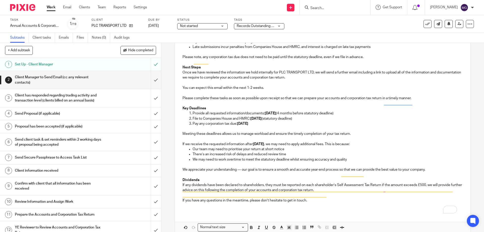
scroll to position [158, 0]
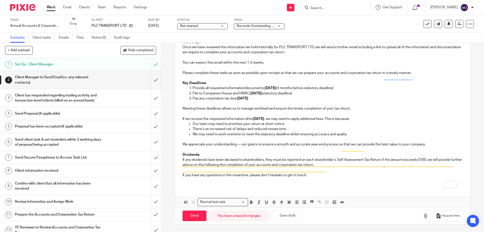
click at [323, 180] on p "To enrich screen reader interactions, please activate Accessibility in Grammarl…" at bounding box center [322, 179] width 280 height 5
click at [192, 219] on input "Send" at bounding box center [194, 215] width 24 height 11
type input "Sent"
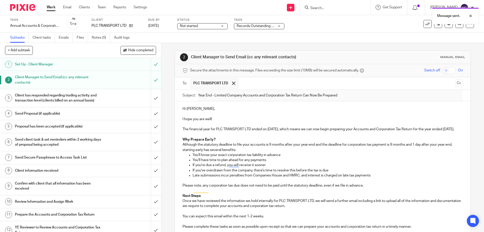
scroll to position [151, 0]
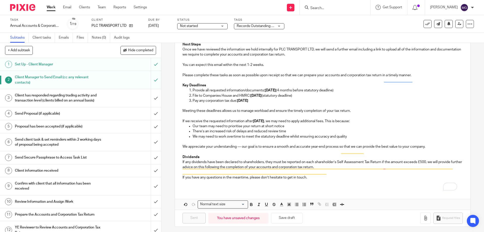
drag, startPoint x: 151, startPoint y: 96, endPoint x: 241, endPoint y: 96, distance: 89.9
click at [241, 96] on div "+ Add subtask Hide completed Cancel + Add 1 Set Up - Client Manager 2 Client Ma…" at bounding box center [242, 137] width 484 height 189
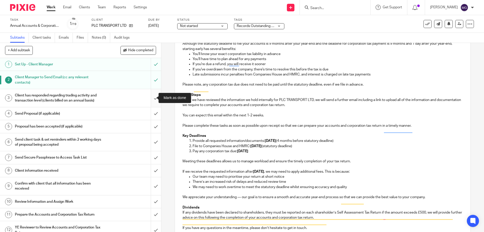
click at [153, 98] on input "submit" at bounding box center [80, 98] width 161 height 18
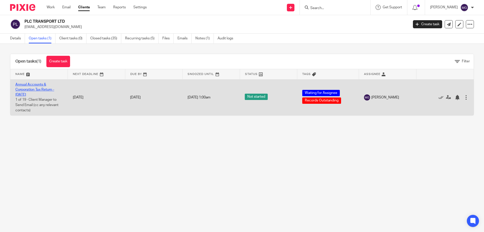
click at [36, 89] on link "Annual Accounts & Corporation Tax Return - [DATE]" at bounding box center [34, 90] width 39 height 14
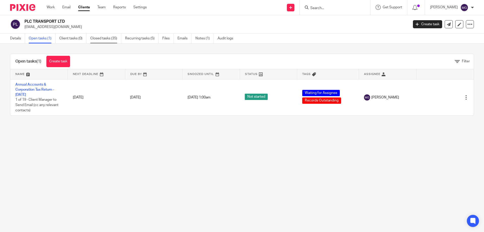
click at [102, 38] on link "Closed tasks (35)" at bounding box center [105, 39] width 31 height 10
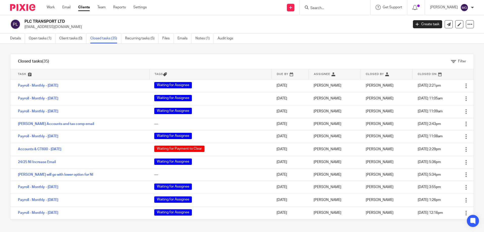
click at [185, 56] on div "Filter" at bounding box center [265, 61] width 417 height 15
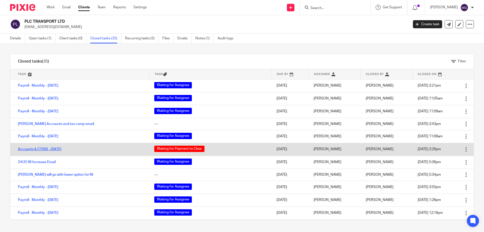
click at [32, 150] on link "Accounts & CT600 - July 31, 2024" at bounding box center [39, 149] width 43 height 4
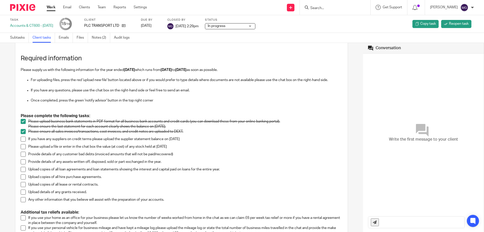
scroll to position [50, 0]
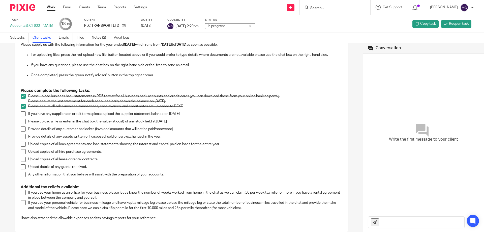
click at [148, 182] on p at bounding box center [181, 181] width 321 height 5
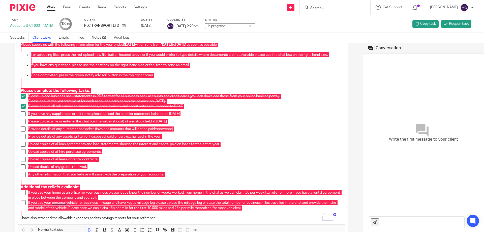
scroll to position [0, 0]
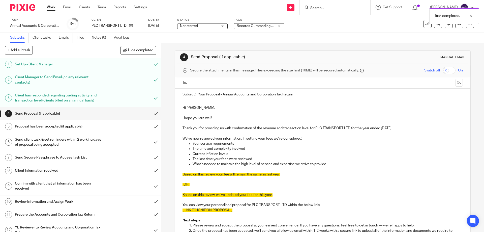
click at [279, 121] on div "+ Add subtask Hide completed Cancel + Add 1 Set Up - Client Manager 2 Client Ma…" at bounding box center [242, 137] width 484 height 189
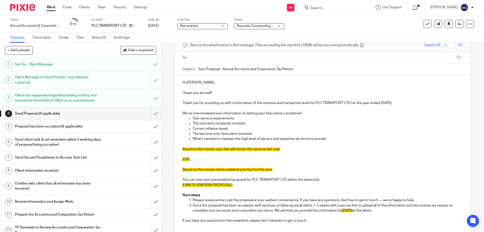
scroll to position [66, 0]
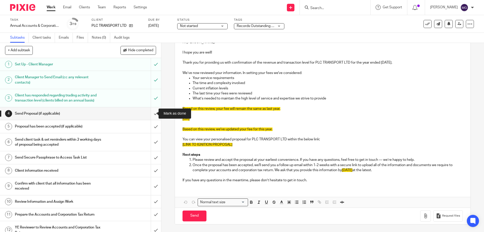
click at [148, 115] on input "submit" at bounding box center [80, 113] width 161 height 13
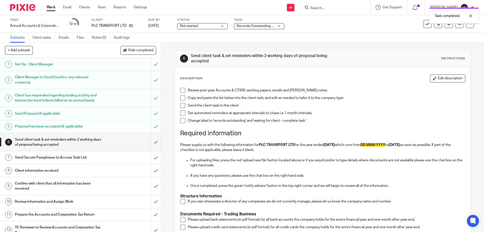
scroll to position [25, 0]
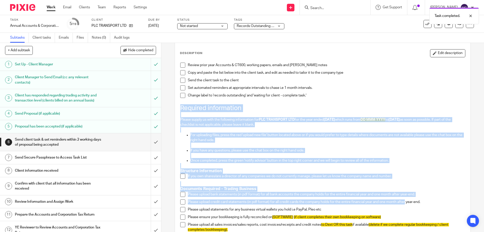
drag, startPoint x: 179, startPoint y: 109, endPoint x: 401, endPoint y: 188, distance: 235.6
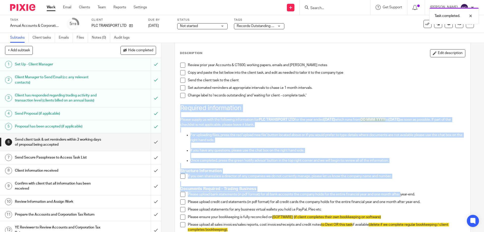
scroll to position [0, 0]
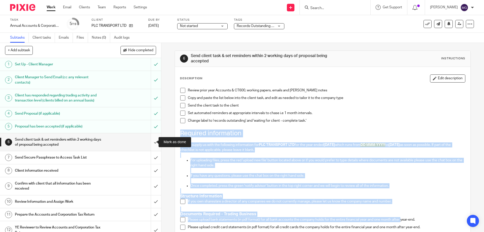
click at [149, 145] on input "submit" at bounding box center [80, 142] width 161 height 18
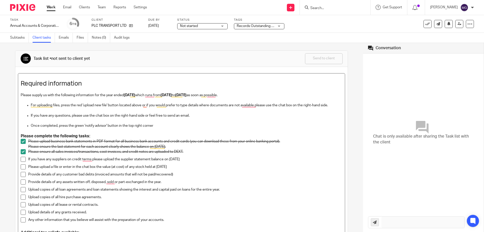
click at [26, 139] on li "Please upload business bank statements in PDF format for all business bank acco…" at bounding box center [181, 144] width 321 height 10
click at [20, 152] on div "Required information Please supply us with the following information for the ye…" at bounding box center [181, 171] width 326 height 196
click at [23, 151] on span "To enrich screen reader interactions, please activate Accessibility in Grammarl…" at bounding box center [23, 151] width 5 height 5
click at [22, 140] on span "To enrich screen reader interactions, please activate Accessibility in Grammarl…" at bounding box center [23, 141] width 5 height 5
click at [170, 145] on p "Please ensure the last statement for each account clearly shows the balance on …" at bounding box center [185, 146] width 314 height 5
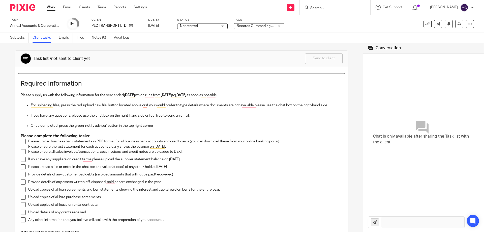
click at [171, 145] on p "Please ensure the last statement for each account clearly shows the balance on …" at bounding box center [185, 146] width 314 height 5
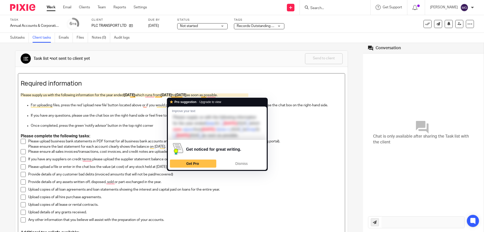
click at [172, 95] on strong "01 Jun 2024" at bounding box center [165, 95] width 11 height 4
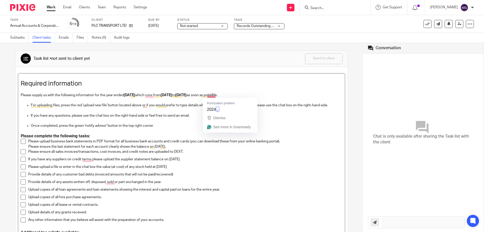
click at [186, 95] on strong "31 Jul 2024" at bounding box center [180, 95] width 11 height 4
click at [135, 94] on strong "31 Jul 2024" at bounding box center [129, 95] width 11 height 4
click at [224, 115] on p "If you have any questions, please use the chat box on the right-hand side or fe…" at bounding box center [186, 115] width 311 height 5
click at [181, 99] on p "To enrich screen reader interactions, please activate Accessibility in Grammarl…" at bounding box center [181, 99] width 321 height 5
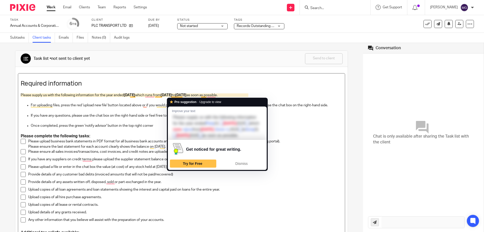
click at [172, 95] on strong "01 Jun 2024" at bounding box center [165, 95] width 11 height 4
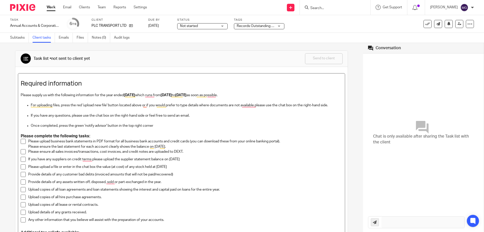
click at [201, 138] on h3 "Please complete the following tasks:" at bounding box center [181, 135] width 321 height 5
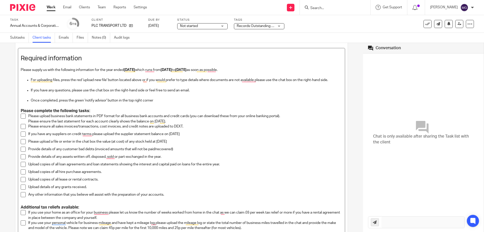
click at [188, 133] on p "If you have any suppliers on credit terms please upload the supplier statement …" at bounding box center [185, 133] width 314 height 5
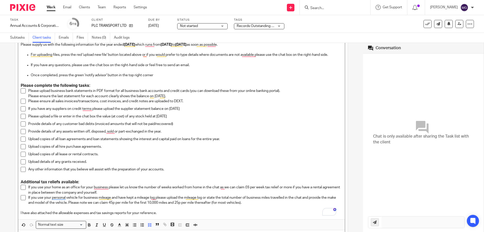
scroll to position [76, 0]
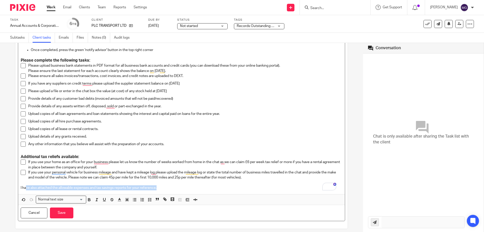
drag, startPoint x: 161, startPoint y: 188, endPoint x: 26, endPoint y: 185, distance: 135.3
click at [26, 185] on p "I have also attached the allowable expenses and tax savings reports for your re…" at bounding box center [181, 187] width 321 height 5
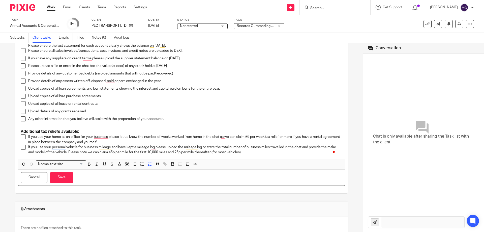
scroll to position [176, 0]
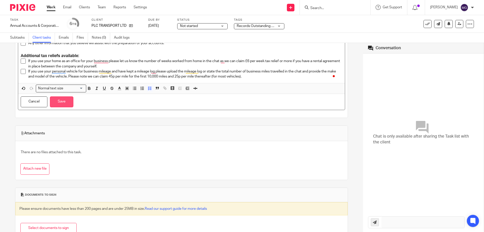
click at [68, 104] on button "Save" at bounding box center [61, 101] width 23 height 11
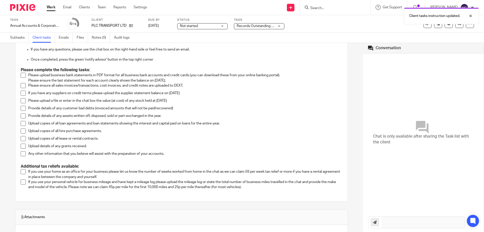
scroll to position [0, 0]
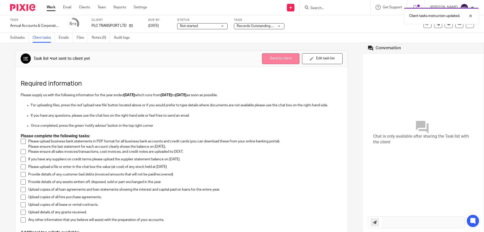
click at [281, 58] on button "Send to client" at bounding box center [281, 58] width 38 height 11
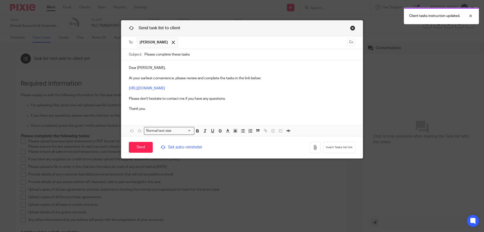
click at [166, 145] on span "Set auto-reminder" at bounding box center [194, 147] width 69 height 6
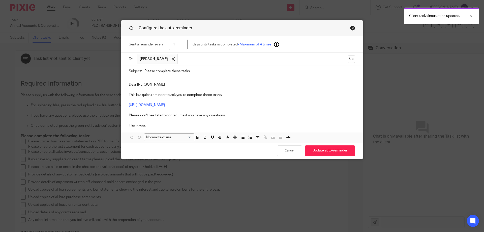
click at [171, 44] on input "1" at bounding box center [178, 44] width 19 height 11
type input "21"
drag, startPoint x: 327, startPoint y: 149, endPoint x: 323, endPoint y: 146, distance: 5.0
click at [327, 147] on button "Update auto-reminder" at bounding box center [330, 150] width 50 height 11
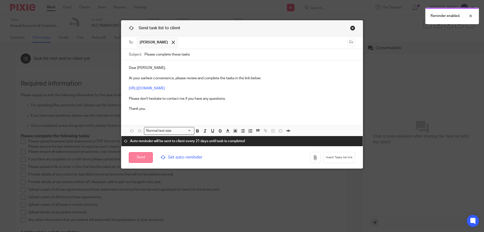
click at [139, 158] on input "Send" at bounding box center [141, 157] width 24 height 11
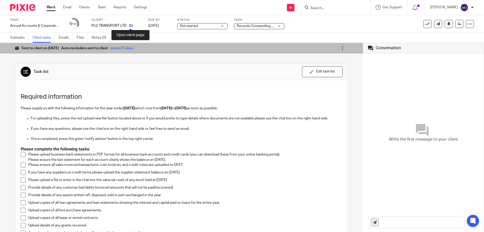
click at [132, 25] on icon at bounding box center [131, 26] width 4 height 4
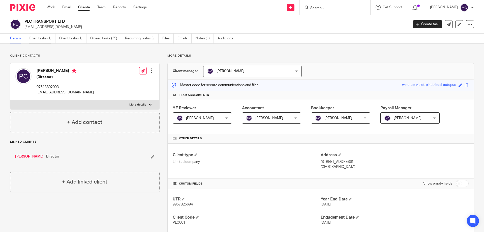
click at [46, 40] on link "Open tasks (1)" at bounding box center [42, 39] width 27 height 10
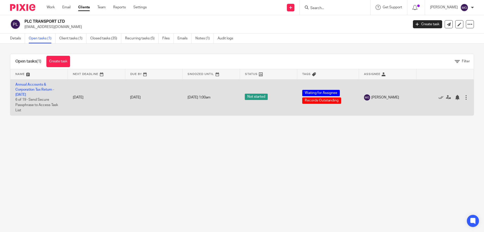
click at [38, 87] on td "Annual Accounts & Corporation Tax Return - July 31, 2025 6 of 19 · Send Secure …" at bounding box center [38, 97] width 57 height 36
click at [34, 89] on link "Annual Accounts & Corporation Tax Return - July 31, 2025" at bounding box center [34, 90] width 39 height 14
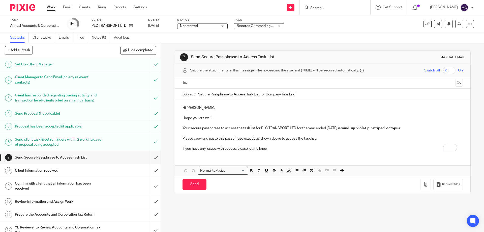
click at [219, 82] on input "text" at bounding box center [322, 83] width 261 height 6
click at [232, 85] on div at bounding box center [234, 83] width 6 height 8
click at [239, 82] on input "text" at bounding box center [322, 83] width 261 height 6
click at [195, 183] on input "Send" at bounding box center [194, 185] width 24 height 11
type input "Sent"
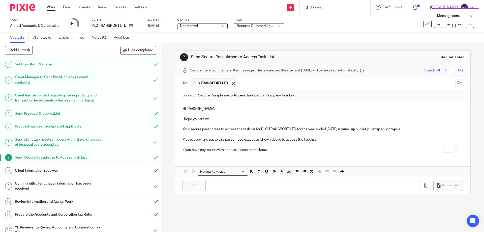
click at [267, 27] on span "Records Outstanding + 1" at bounding box center [256, 26] width 39 height 4
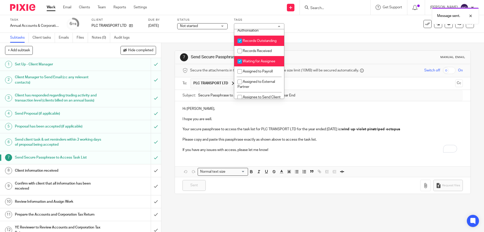
click at [254, 63] on span "Waiting for Assignee" at bounding box center [259, 61] width 32 height 4
checkbox input "false"
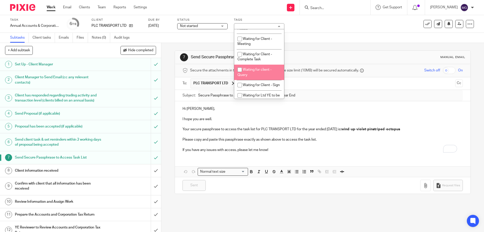
scroll to position [277, 0]
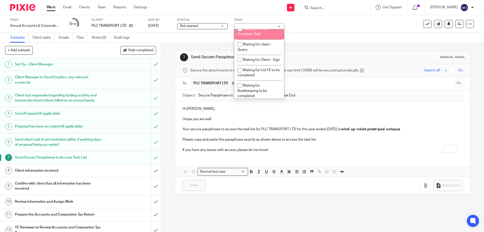
click at [256, 37] on li "Waiting for Client - Complete Task" at bounding box center [259, 31] width 50 height 15
checkbox input "true"
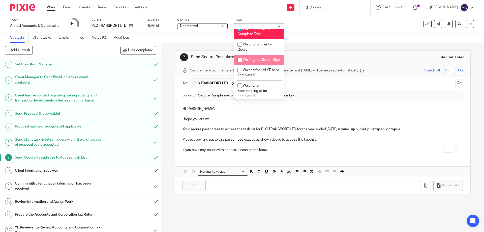
click at [317, 27] on div "Task Annual Accounts & Corporation Tax Return - [DATE] Save Annual Accounts & C…" at bounding box center [203, 24] width 386 height 12
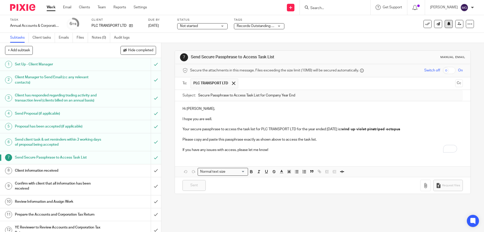
click at [447, 24] on icon at bounding box center [449, 24] width 4 height 4
click at [370, 32] on div "Task Annual Accounts & Corporation Tax Return - [DATE] Save Annual Accounts & C…" at bounding box center [242, 24] width 484 height 18
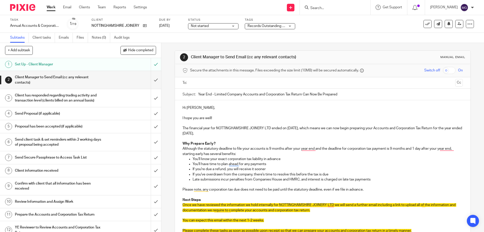
click at [194, 107] on p "Hi Andrew," at bounding box center [322, 107] width 280 height 5
click at [223, 117] on p "I hope you are well!" at bounding box center [322, 117] width 280 height 5
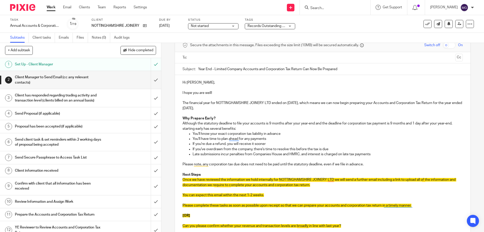
click at [341, 141] on p "If you're due a refund, you will receive it sooner" at bounding box center [327, 143] width 270 height 5
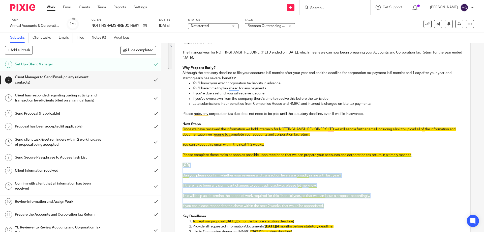
drag, startPoint x: 329, startPoint y: 205, endPoint x: 180, endPoint y: 163, distance: 155.3
click at [180, 163] on div "Hi Andy, I hope you are well! The financial year for NOTTINGHAMSHIRE JOINERY LT…" at bounding box center [322, 171] width 295 height 295
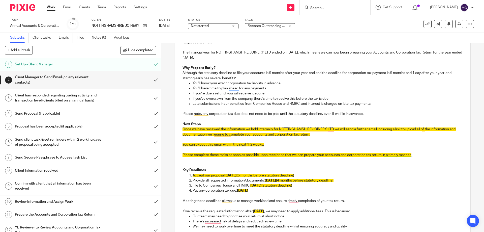
scroll to position [31, 0]
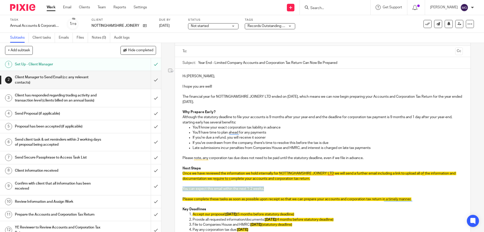
drag, startPoint x: 268, startPoint y: 188, endPoint x: 169, endPoint y: 188, distance: 99.5
click at [168, 188] on div "2 Client Manager to Send Email (cc any relevant contacts) Manual email Secure t…" at bounding box center [322, 137] width 322 height 189
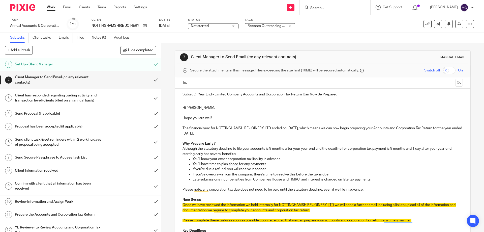
scroll to position [101, 0]
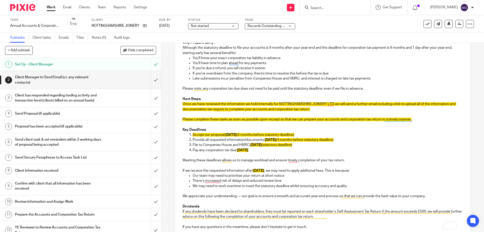
drag, startPoint x: 323, startPoint y: 135, endPoint x: 190, endPoint y: 134, distance: 133.0
click at [192, 134] on li "Accept our proposal: 31st August 2025 (5 months before statutory deadline)" at bounding box center [327, 134] width 270 height 5
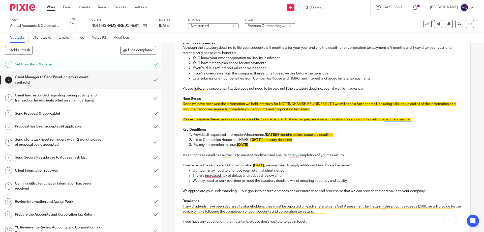
click at [262, 139] on span "31st August 2025" at bounding box center [255, 140] width 11 height 4
click at [267, 134] on span "31st August 2025" at bounding box center [270, 135] width 11 height 4
click at [276, 134] on span "31st August 2025" at bounding box center [270, 135] width 11 height 4
click at [262, 140] on span "31st August 2025" at bounding box center [255, 140] width 11 height 4
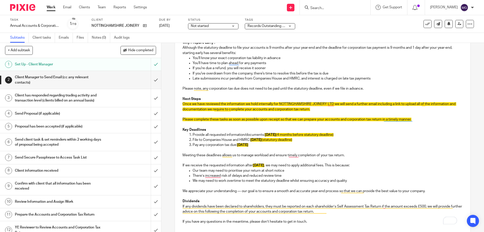
click at [262, 140] on span "31st August 2025" at bounding box center [255, 140] width 11 height 4
click at [248, 144] on span "1st September 2025" at bounding box center [242, 145] width 11 height 4
drag, startPoint x: 297, startPoint y: 133, endPoint x: 264, endPoint y: 135, distance: 33.6
click at [265, 135] on span "31st December 2025" at bounding box center [270, 135] width 11 height 4
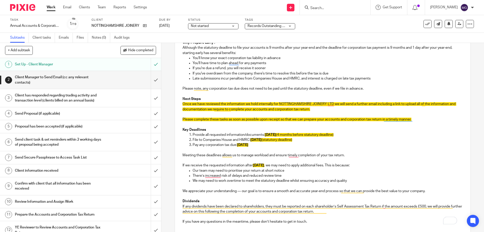
copy span "31st December 202"
drag, startPoint x: 280, startPoint y: 164, endPoint x: 252, endPoint y: 165, distance: 28.5
click at [253, 165] on span "31st August 2025" at bounding box center [258, 165] width 11 height 4
click at [320, 189] on p "We appreciate your understanding — our goal is to ensure a smooth and accurate …" at bounding box center [322, 190] width 280 height 5
click at [264, 165] on span "31st December 202" at bounding box center [258, 165] width 11 height 4
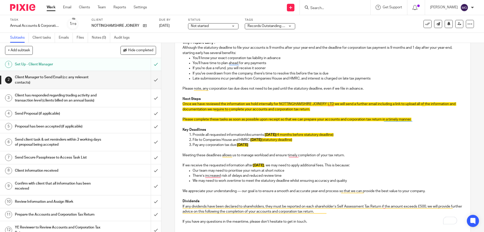
click at [335, 176] on p "There’s increased risk of delays and reduced review time" at bounding box center [327, 175] width 270 height 5
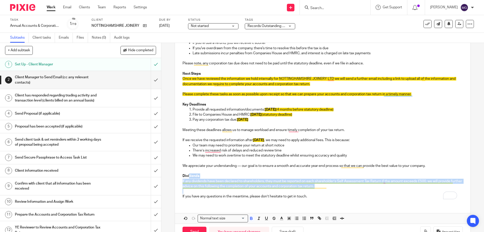
drag, startPoint x: 317, startPoint y: 186, endPoint x: 188, endPoint y: 177, distance: 129.1
click at [188, 177] on div "Hi Andy, I hope you are well! The financial year for NOTTINGHAMSHIRE JOINERY LT…" at bounding box center [322, 88] width 295 height 228
click at [326, 198] on p "If you have any questions in the meantime, please don’t hesitate to get in touc…" at bounding box center [322, 195] width 280 height 5
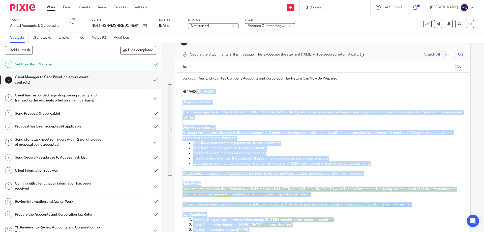
scroll to position [0, 0]
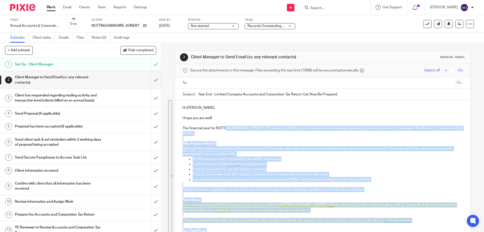
drag, startPoint x: 300, startPoint y: 147, endPoint x: 226, endPoint y: 129, distance: 76.3
click at [226, 129] on div "Hi Andy, I hope you are well! The financial year for NOTTINGHAMSHIRE JOINERY LT…" at bounding box center [322, 214] width 295 height 228
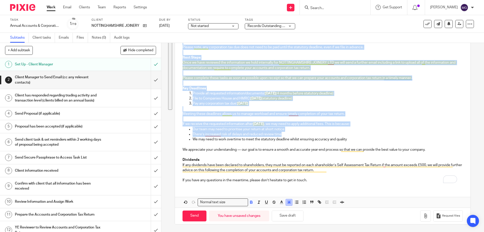
click at [288, 202] on icon "button" at bounding box center [289, 202] width 5 height 5
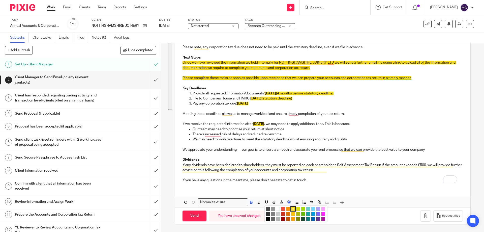
click at [276, 207] on li "color:#FFFFFF" at bounding box center [278, 209] width 4 height 4
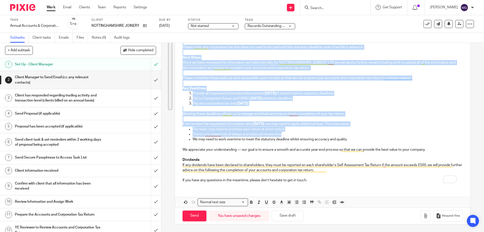
click at [305, 143] on p "To enrich screen reader interactions, please activate Accessibility in Grammarl…" at bounding box center [322, 144] width 280 height 5
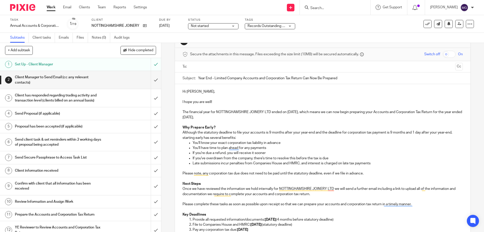
scroll to position [0, 0]
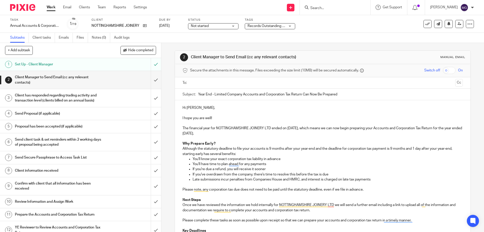
click at [228, 86] on ul at bounding box center [322, 83] width 264 height 8
click at [230, 85] on input "text" at bounding box center [322, 83] width 261 height 6
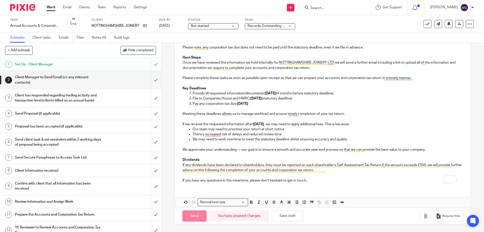
click at [195, 215] on input "Send" at bounding box center [194, 215] width 24 height 11
type input "Sent"
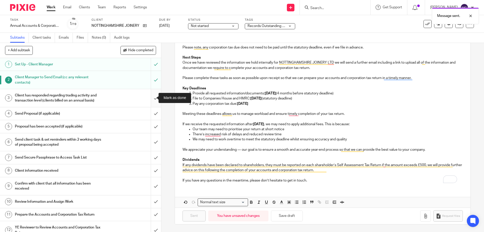
click at [148, 98] on input "submit" at bounding box center [80, 98] width 161 height 18
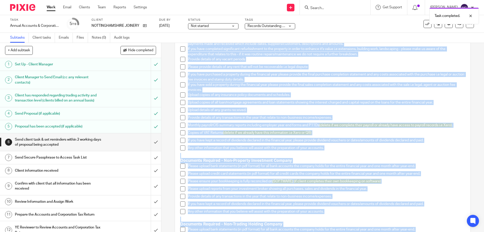
scroll to position [590, 0]
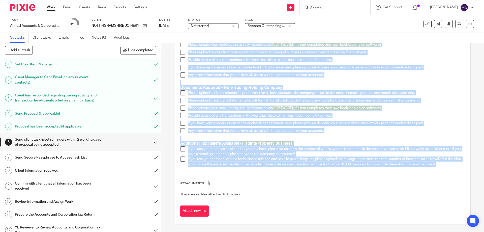
drag, startPoint x: 178, startPoint y: 131, endPoint x: 459, endPoint y: 167, distance: 282.6
click at [40, 37] on link "Client tasks" at bounding box center [43, 38] width 22 height 10
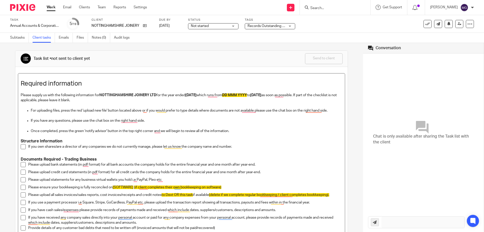
click at [244, 94] on span "DD MMM YYYY" at bounding box center [234, 95] width 25 height 4
click at [223, 117] on p "To enrich screen reader interactions, please activate Accessibility in Grammarl…" at bounding box center [186, 115] width 311 height 5
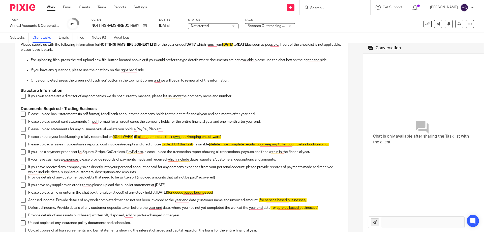
scroll to position [76, 0]
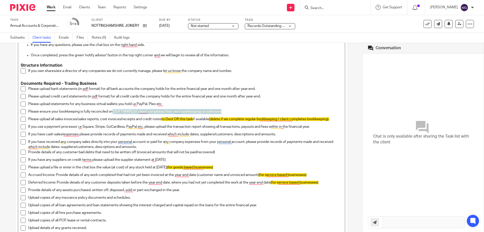
drag, startPoint x: 225, startPoint y: 112, endPoint x: 113, endPoint y: 112, distance: 112.1
click at [113, 112] on p "Please ensure your bookkeeping is fully reconciled on [SOFTWARE] (if client com…" at bounding box center [185, 111] width 314 height 5
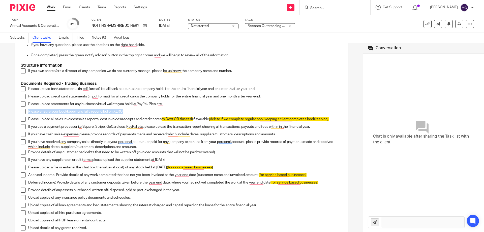
drag, startPoint x: 125, startPoint y: 110, endPoint x: 25, endPoint y: 110, distance: 99.8
click at [25, 110] on li "Please ensure your bookkeeping is fully reconciled on XERO" at bounding box center [181, 113] width 321 height 8
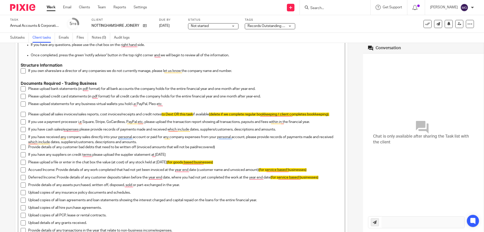
click at [216, 103] on p "Please upload statements for any business virtual wallets you hold i.e PayPal, …" at bounding box center [185, 103] width 314 height 5
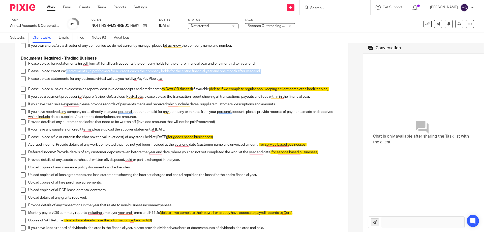
drag, startPoint x: 268, startPoint y: 70, endPoint x: 66, endPoint y: 70, distance: 201.8
click at [66, 70] on p "Please upload credit card statements (in pdf format) for all credit cards the c…" at bounding box center [185, 71] width 314 height 5
click at [92, 84] on p "To enrich screen reader interactions, please activate Accessibility in Grammarl…" at bounding box center [185, 83] width 314 height 5
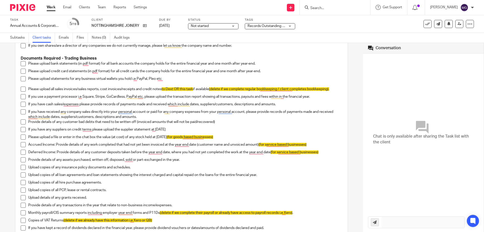
click at [103, 109] on ul "Please upload bank statements (in pdf format) for all bank accounts the company…" at bounding box center [181, 150] width 321 height 179
click at [167, 79] on p "Please upload statements for any business virtual wallets you hold i.e PayPal, …" at bounding box center [185, 78] width 314 height 5
click at [169, 79] on p "Please upload statements for any business virtual wallets you hold i.e PayPal, …" at bounding box center [185, 78] width 314 height 5
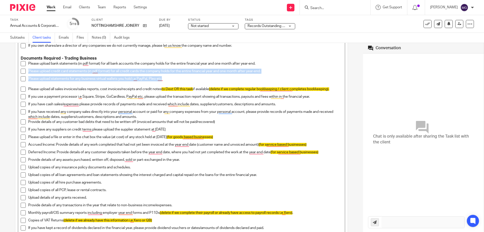
drag, startPoint x: 165, startPoint y: 79, endPoint x: 29, endPoint y: 72, distance: 136.2
click at [29, 72] on ul "Please upload bank statements (in pdf format) for all bank accounts the company…" at bounding box center [181, 150] width 321 height 179
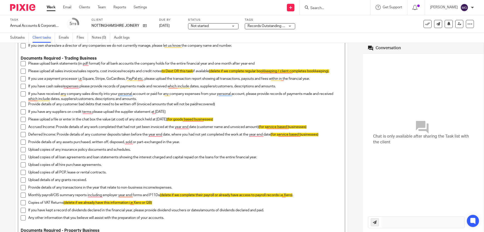
click at [248, 69] on span "(delete if we complete regular bookkeeping / client completes bookkeeping)." at bounding box center [269, 71] width 120 height 4
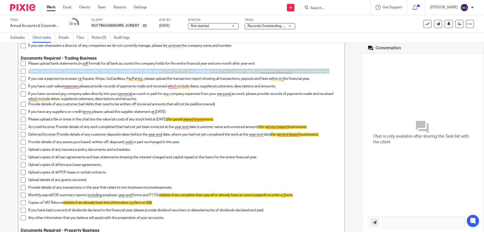
drag, startPoint x: 333, startPoint y: 70, endPoint x: 28, endPoint y: 70, distance: 305.1
click at [28, 70] on p "Please upload all sales invoices/sales reports, cost invoices/receipts and cred…" at bounding box center [185, 71] width 314 height 5
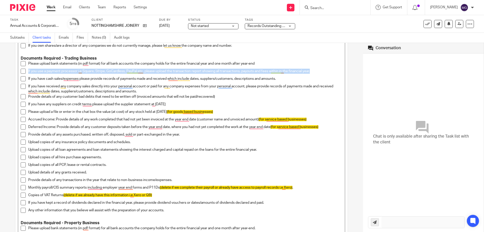
drag, startPoint x: 302, startPoint y: 70, endPoint x: 25, endPoint y: 71, distance: 276.1
click at [25, 71] on li "If you use a payment processor i.e Square, Stripe, GoCardless, PayPal etc, plea…" at bounding box center [181, 73] width 321 height 8
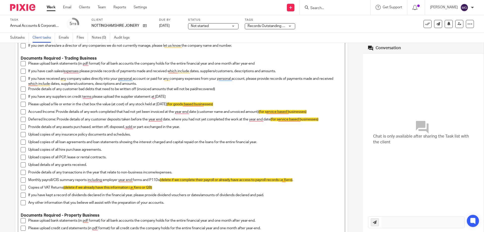
click at [198, 76] on div "If you have cash sales/expenses please provide records of payments made and rec…" at bounding box center [185, 73] width 314 height 8
click at [66, 76] on div "If you have cash sales/expenses please provide records of payments made and rec…" at bounding box center [185, 73] width 314 height 8
click at [149, 83] on p "If you have received any company sales directly into your personal account or p…" at bounding box center [185, 81] width 314 height 10
click at [48, 92] on div "Provide details of any customer bad debts that need to be written off (invoiced…" at bounding box center [185, 90] width 314 height 8
drag, startPoint x: 223, startPoint y: 104, endPoint x: 175, endPoint y: 104, distance: 48.1
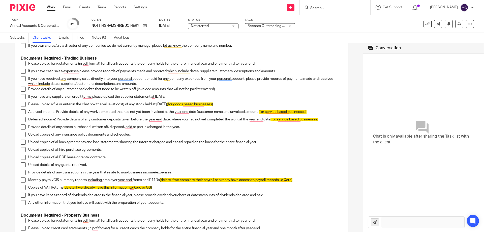
click at [175, 104] on p "Please upload a file or enter in the chat box the value (at cost) of any stock …" at bounding box center [185, 104] width 314 height 5
drag, startPoint x: 314, startPoint y: 110, endPoint x: 259, endPoint y: 111, distance: 54.7
click at [259, 111] on p "Accrued Income: Provide details of any work completed that had not yet been inv…" at bounding box center [185, 111] width 314 height 5
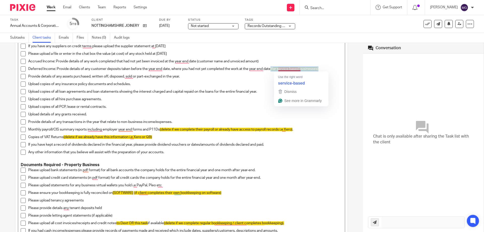
drag, startPoint x: 324, startPoint y: 70, endPoint x: 272, endPoint y: 66, distance: 52.5
click at [272, 66] on p "Deferred Income: Provide details of any customer deposits taken before the year…" at bounding box center [185, 68] width 314 height 5
click at [200, 73] on div "Deferred Income: Provide details of any customer deposits taken before the year…" at bounding box center [185, 70] width 314 height 8
click at [201, 77] on p "Provide details of any assets purchased, written off, disposed, sold or part-ex…" at bounding box center [185, 76] width 314 height 5
click at [152, 87] on div "Upload copies of any insurance policy documents and schedules." at bounding box center [185, 85] width 314 height 8
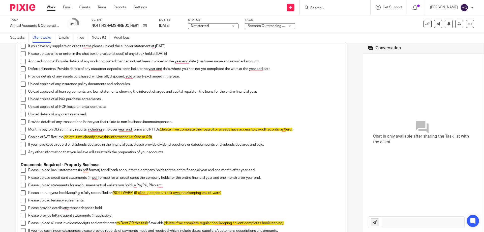
click at [137, 96] on div "Upload copies of all loan agreements and loan statements showing the interest c…" at bounding box center [185, 93] width 314 height 8
click at [108, 94] on div "Upload copies of all loan agreements and loan statements showing the interest c…" at bounding box center [185, 93] width 314 height 8
click at [142, 83] on p "Upload copies of any insurance policy documents and schedules." at bounding box center [185, 83] width 314 height 5
drag, startPoint x: 146, startPoint y: 83, endPoint x: 28, endPoint y: 85, distance: 118.4
click at [28, 85] on p "Upload copies of any insurance policy documents and schedules." at bounding box center [185, 83] width 314 height 5
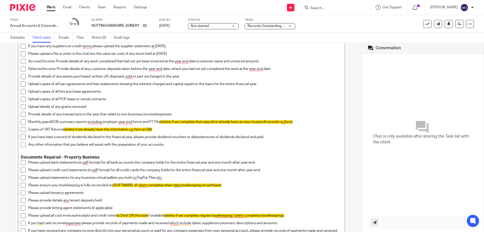
click at [105, 93] on p "Upload copies of all hire purchase agreements." at bounding box center [185, 91] width 314 height 5
click at [111, 92] on p "Upload copies of all hire purchase agreements." at bounding box center [185, 91] width 314 height 5
drag, startPoint x: 87, startPoint y: 83, endPoint x: 113, endPoint y: 84, distance: 25.5
click at [113, 84] on p "Upload copies of all loan agreements and loan statements showing the interest c…" at bounding box center [185, 83] width 314 height 5
click at [159, 88] on div "Upload copies of all loan agreements and loan statements showing the interest c…" at bounding box center [185, 85] width 314 height 8
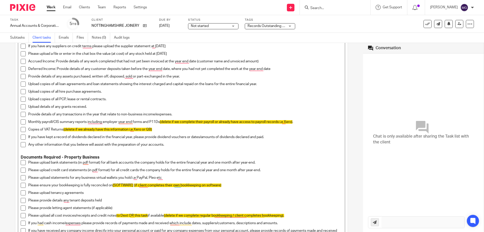
click at [195, 83] on p "Upload copies of all loan agreements and loan statements showing the interest c…" at bounding box center [185, 83] width 314 height 5
click at [288, 87] on div "Upload copies of all loan agreements and loan statements showing the interest c…" at bounding box center [185, 85] width 314 height 8
click at [86, 88] on div "Upload copies of all loan agreements and loan statements showing the interest c…" at bounding box center [185, 85] width 314 height 8
click at [107, 93] on p "Upload copies of all hire purchase agreements." at bounding box center [185, 91] width 314 height 5
click at [67, 99] on p "Upload copies of all PCP, lease or rental contracts." at bounding box center [185, 98] width 314 height 5
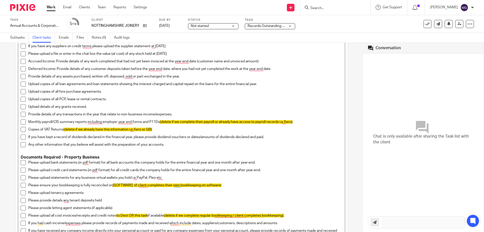
click at [64, 99] on p "Upload copies of all PCP, lease or rental contracts." at bounding box center [185, 98] width 314 height 5
click at [61, 100] on p "Upload copies of all PCP, lease or rental contracts." at bounding box center [185, 98] width 314 height 5
drag, startPoint x: 59, startPoint y: 98, endPoint x: 81, endPoint y: 91, distance: 22.9
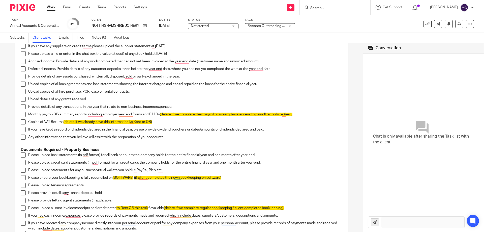
click at [124, 91] on p "Upload copies of all hire purchase, PCP, lease or rental contracts." at bounding box center [185, 91] width 314 height 5
click at [132, 99] on p "Upload details of any grants received." at bounding box center [185, 98] width 314 height 5
click at [182, 106] on p "Provide details of any transactions in the year that relate to non-business inc…" at bounding box center [185, 106] width 314 height 5
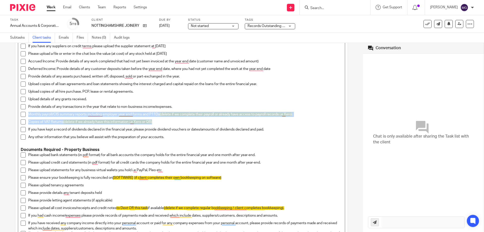
drag, startPoint x: 134, startPoint y: 118, endPoint x: 44, endPoint y: 115, distance: 90.0
click at [27, 115] on ul "Please upload bank statements (in pdf format) for all bank accounts the company…" at bounding box center [181, 76] width 321 height 131
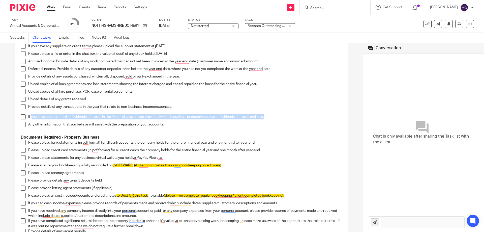
drag, startPoint x: 245, startPoint y: 116, endPoint x: 31, endPoint y: 114, distance: 213.9
click at [31, 114] on p "If you have kept a record of dividends declared in the financial year, please p…" at bounding box center [185, 116] width 314 height 5
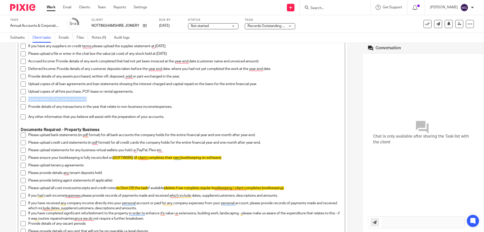
drag, startPoint x: 101, startPoint y: 100, endPoint x: 27, endPoint y: 99, distance: 73.8
click at [27, 99] on li "Upload details of any grants received." at bounding box center [181, 100] width 321 height 8
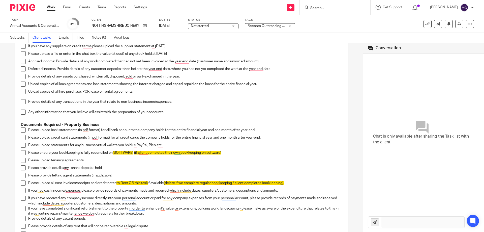
click at [41, 108] on p "To enrich screen reader interactions, please activate Accessibility in Grammarl…" at bounding box center [185, 106] width 314 height 5
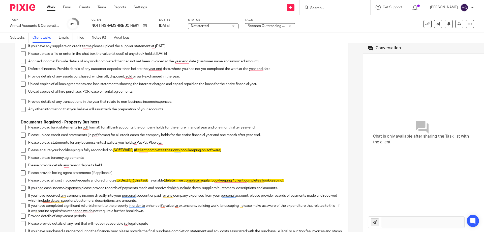
click at [36, 98] on p "To enrich screen reader interactions, please activate Accessibility in Grammarl…" at bounding box center [185, 96] width 314 height 5
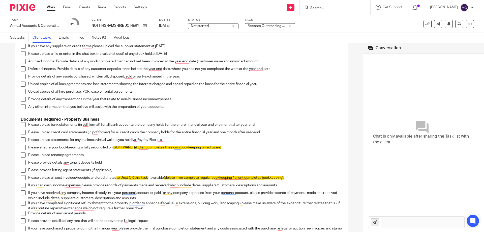
click at [144, 112] on p "To enrich screen reader interactions, please activate Accessibility in Grammarl…" at bounding box center [181, 114] width 321 height 5
click at [178, 102] on div "Provide details of any transactions in the year that relate to non-business inc…" at bounding box center [185, 100] width 314 height 8
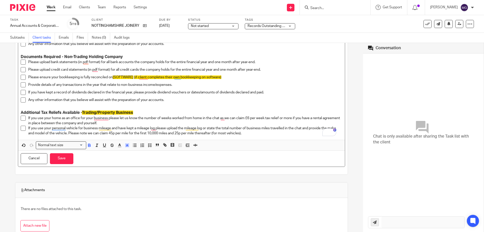
scroll to position [428, 0]
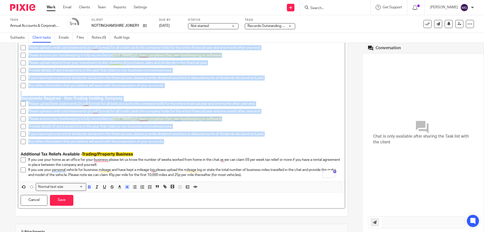
drag, startPoint x: 25, startPoint y: 89, endPoint x: 194, endPoint y: 141, distance: 177.1
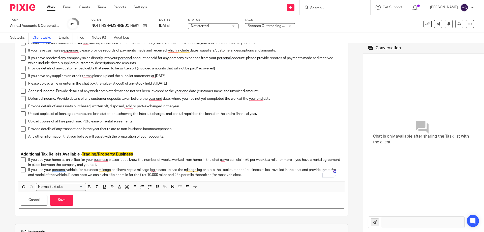
scroll to position [96, 0]
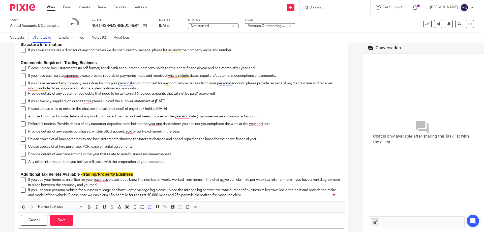
click at [110, 172] on span "Trading/Property Business" at bounding box center [107, 174] width 51 height 4
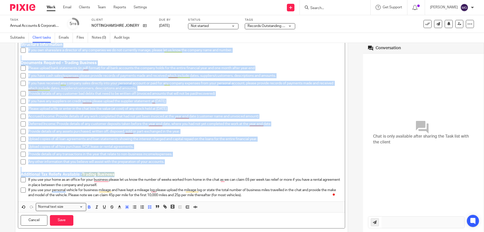
scroll to position [0, 0]
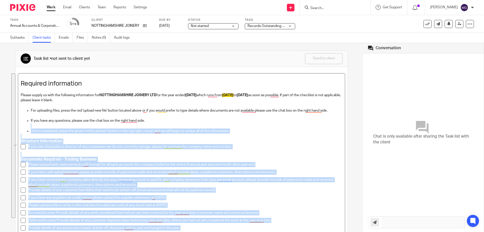
drag, startPoint x: 121, startPoint y: 176, endPoint x: 83, endPoint y: 124, distance: 64.1
click at [83, 124] on div "Required information Please supply us with the following information for NOTTIN…" at bounding box center [181, 185] width 326 height 224
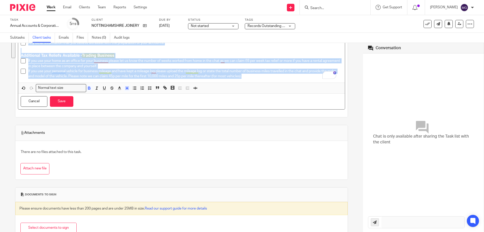
scroll to position [218, 0]
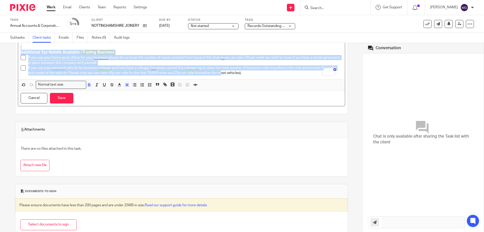
drag, startPoint x: 207, startPoint y: 93, endPoint x: 228, endPoint y: 73, distance: 29.4
click at [126, 85] on icon "button" at bounding box center [127, 84] width 5 height 5
click at [114, 90] on li "color:#FFFFFF" at bounding box center [116, 91] width 4 height 4
click at [117, 56] on p "If you use your home as an office for your business please let us know the numb…" at bounding box center [185, 60] width 314 height 10
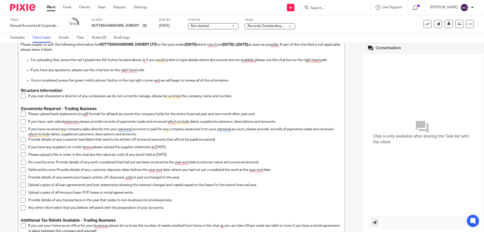
scroll to position [126, 0]
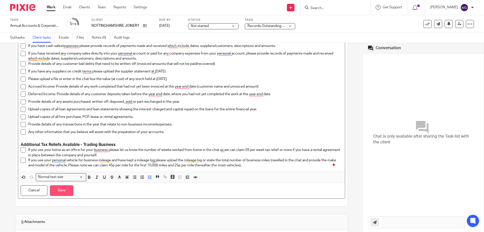
click at [60, 193] on button "Save" at bounding box center [61, 190] width 23 height 11
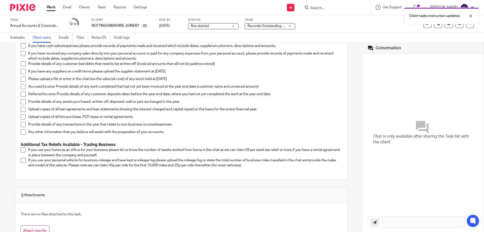
scroll to position [0, 0]
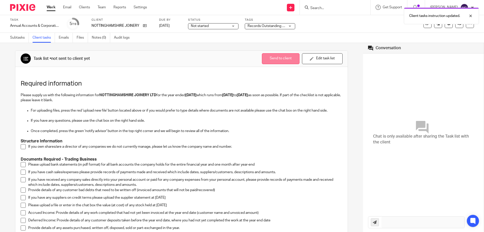
click at [269, 57] on button "Send to client" at bounding box center [281, 58] width 38 height 11
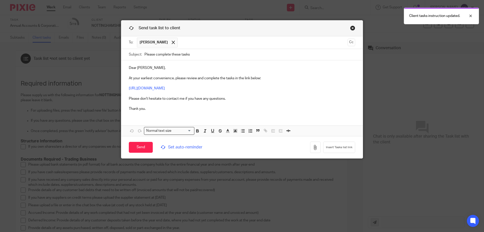
click at [166, 147] on span "Set auto-reminder" at bounding box center [194, 147] width 69 height 6
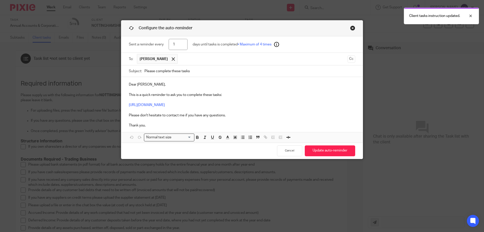
click at [172, 44] on input "1" at bounding box center [178, 44] width 19 height 11
type input "21"
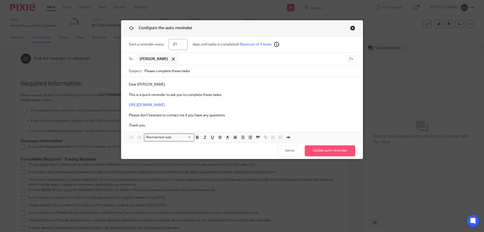
click at [328, 152] on button "Update auto-reminder" at bounding box center [330, 150] width 50 height 11
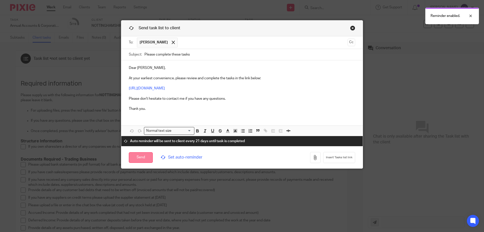
click at [133, 157] on input "Send" at bounding box center [141, 157] width 24 height 11
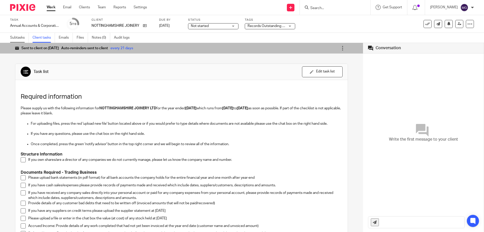
click at [23, 37] on link "Subtasks" at bounding box center [19, 38] width 19 height 10
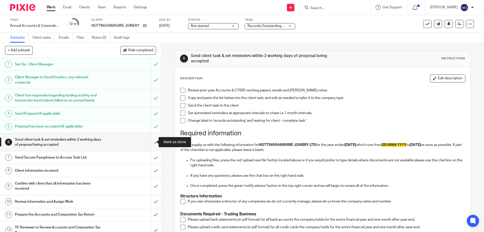
click at [150, 147] on input "submit" at bounding box center [80, 142] width 161 height 18
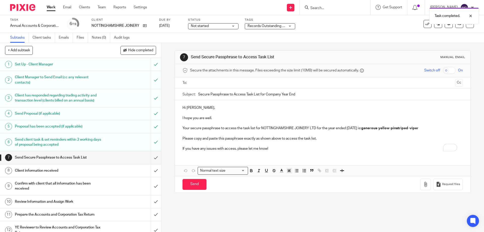
scroll to position [25, 0]
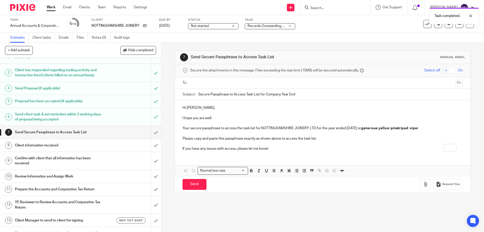
click at [206, 89] on input "Secure Passphrase to Access Task List for Company Year End" at bounding box center [330, 93] width 264 height 11
click at [204, 81] on input "text" at bounding box center [322, 83] width 261 height 6
click at [192, 107] on p "Hi Andrew," at bounding box center [322, 108] width 280 height 5
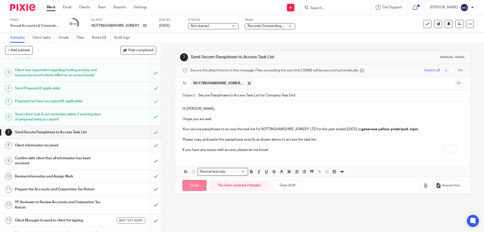
click at [197, 183] on input "Send" at bounding box center [194, 185] width 24 height 11
type input "Sent"
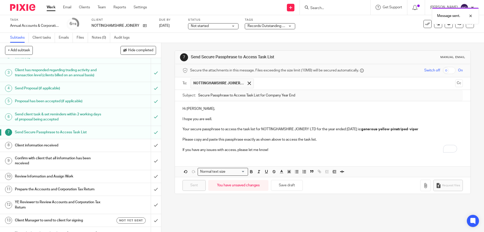
click at [88, 147] on h1 "Client information received" at bounding box center [58, 145] width 87 height 8
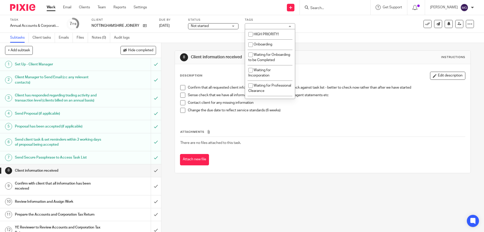
scroll to position [76, 0]
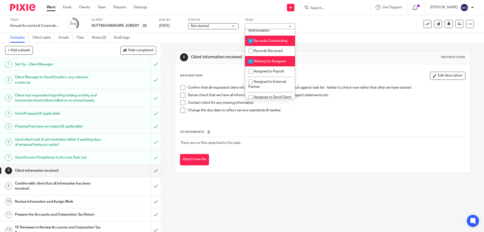
click at [260, 64] on li "Waiting for Assignee" at bounding box center [270, 61] width 50 height 10
checkbox input "false"
click at [261, 43] on span "Records Outstanding" at bounding box center [270, 41] width 34 height 4
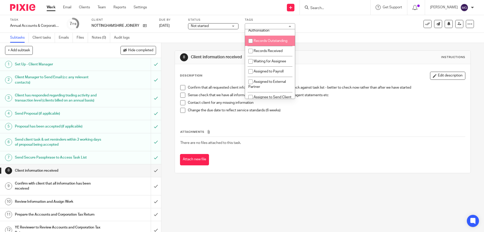
drag, startPoint x: 264, startPoint y: 45, endPoint x: 266, endPoint y: 57, distance: 12.4
click at [264, 43] on span "Records Outstanding" at bounding box center [270, 41] width 34 height 4
checkbox input "true"
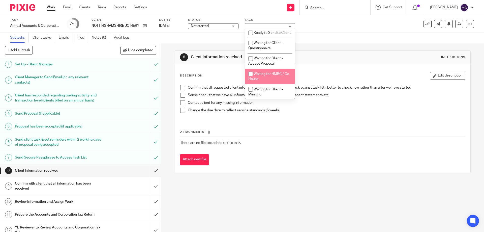
scroll to position [227, 0]
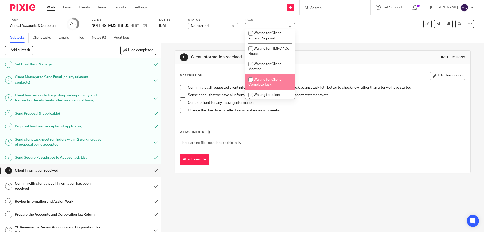
click at [273, 84] on span "Waiting for Client - Complete Task" at bounding box center [265, 82] width 35 height 9
checkbox input "true"
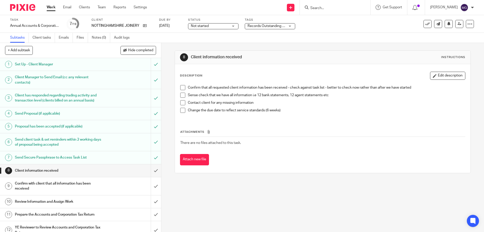
click at [313, 54] on div "8 Client information received Instructions" at bounding box center [322, 57] width 285 height 8
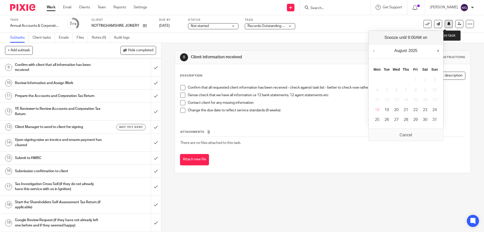
click at [447, 25] on icon at bounding box center [449, 24] width 4 height 4
